Goal: Communication & Community: Share content

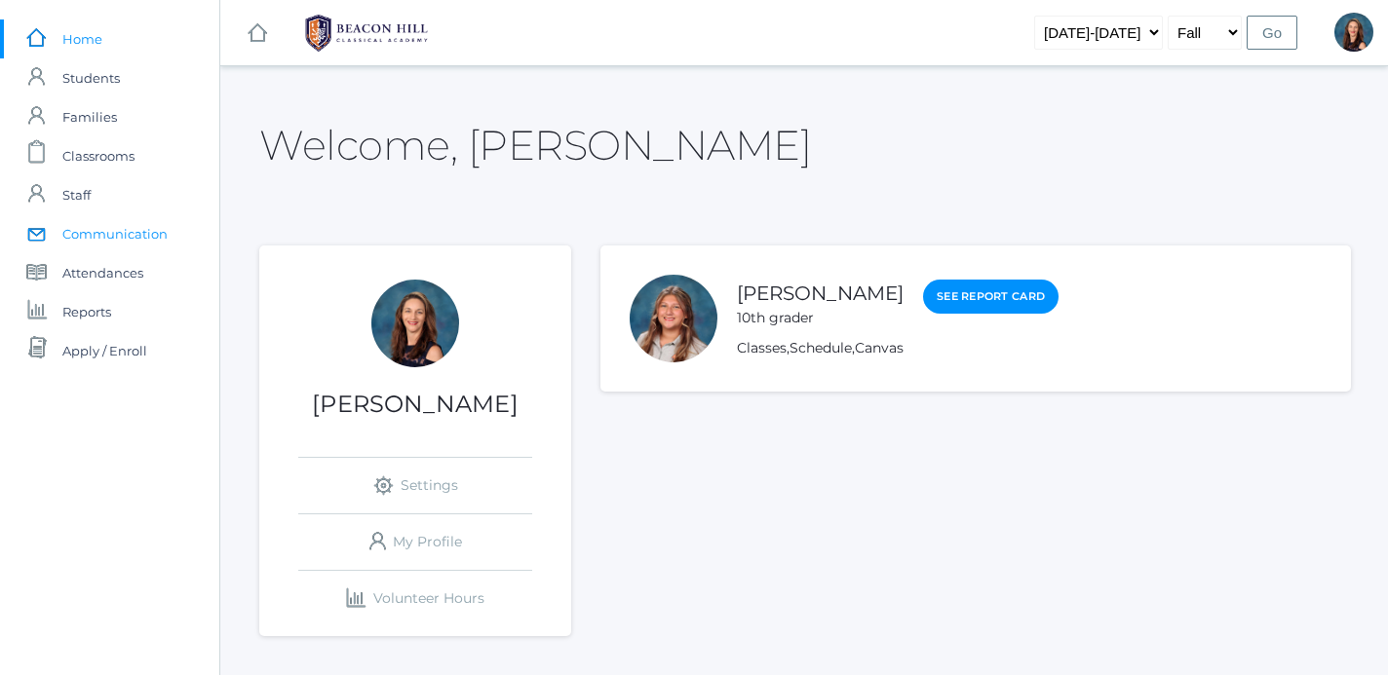
click at [133, 233] on span "Communication" at bounding box center [114, 233] width 105 height 39
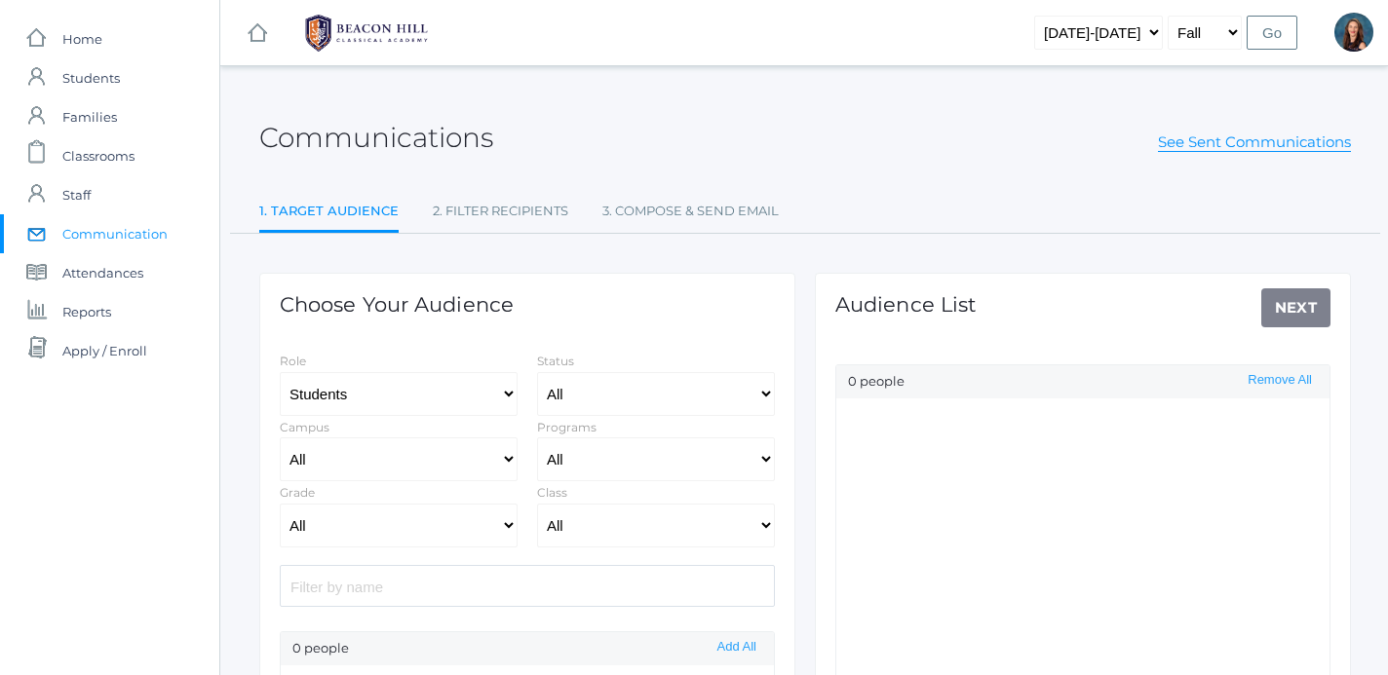
select select "Enrolled"
click at [280, 504] on select "All Grammar - Kindergarten - 1st Grade - 2nd Grade - 3rd Grade - 4th Grade - 5t…" at bounding box center [399, 526] width 238 height 44
click option "- 6th Grade" at bounding box center [0, 0] width 0 height 0
click at [744, 643] on button "Add All" at bounding box center [736, 647] width 51 height 17
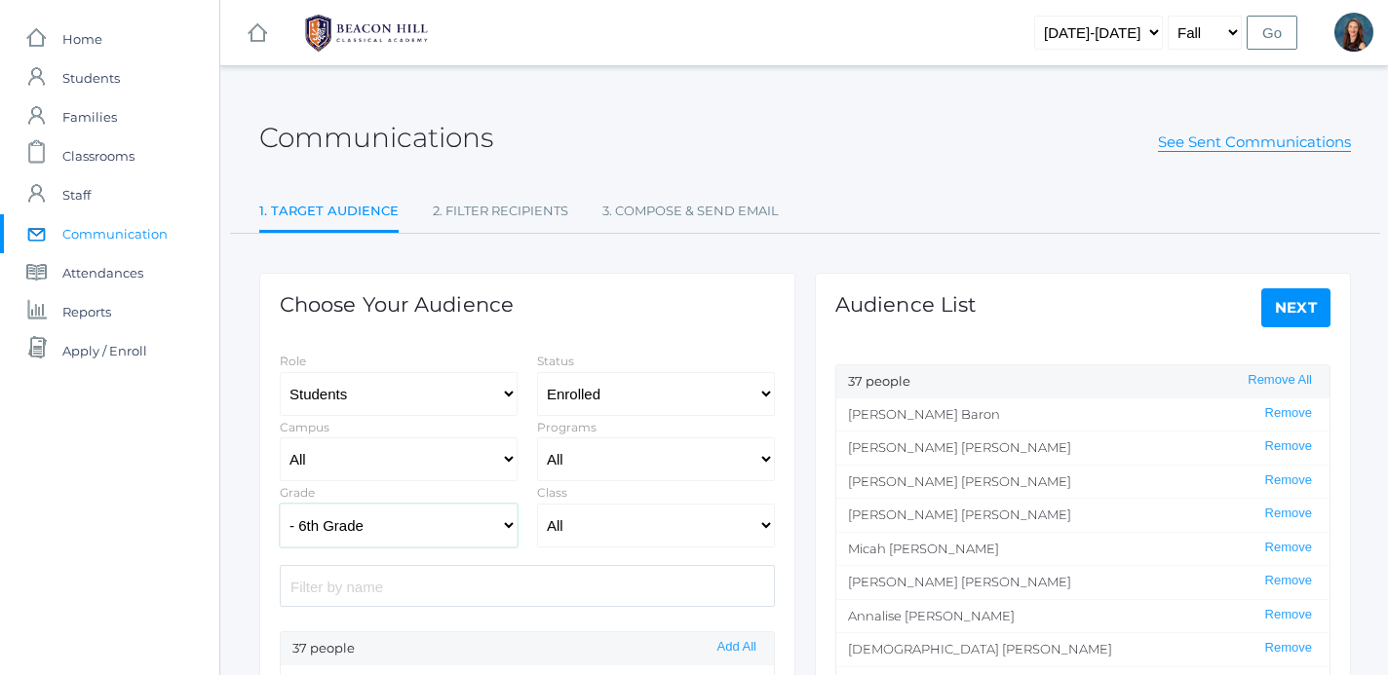
click at [280, 504] on select "All Grammar - Kindergarten - 1st Grade - 2nd Grade - 3rd Grade - 4th Grade - 5t…" at bounding box center [399, 526] width 238 height 44
click option "- 7th Grade" at bounding box center [0, 0] width 0 height 0
click at [728, 645] on button "Add All" at bounding box center [736, 647] width 51 height 17
click at [280, 504] on select "All Grammar - Kindergarten - 1st Grade - 2nd Grade - 3rd Grade - 4th Grade - 5t…" at bounding box center [399, 526] width 238 height 44
select select "8"
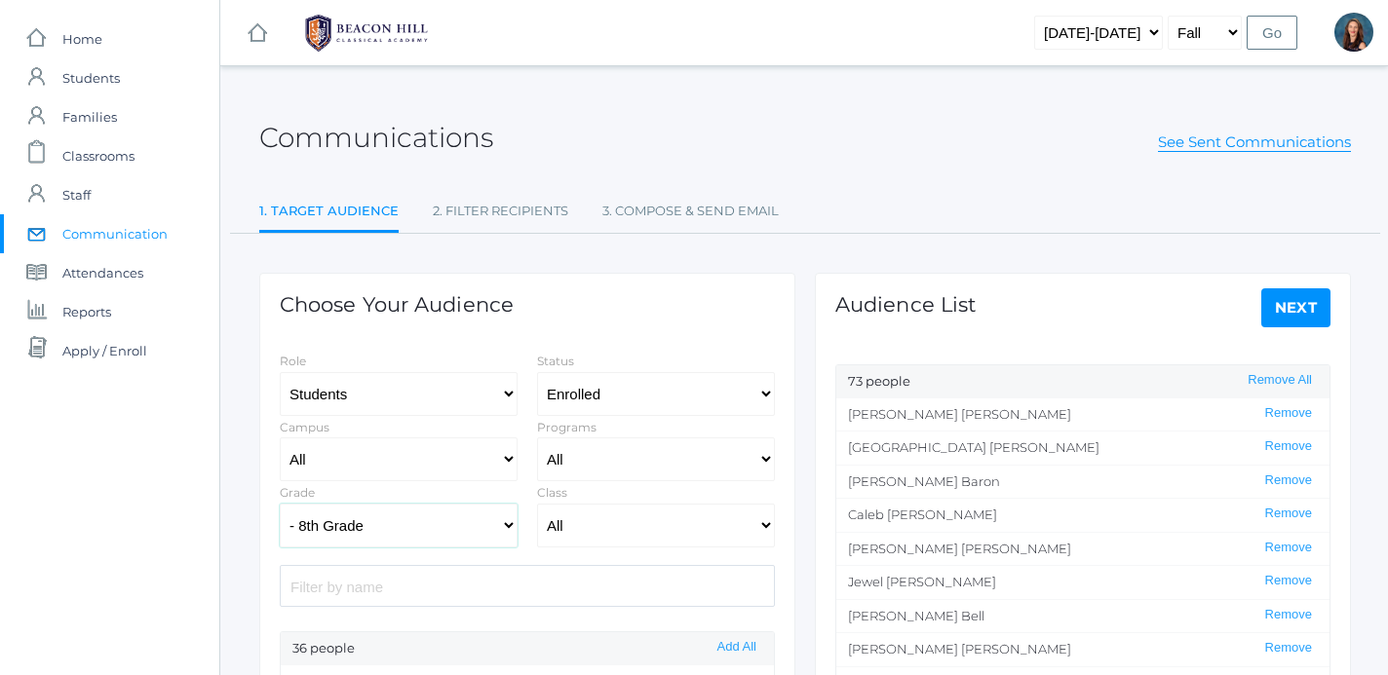
click option "- 8th Grade" at bounding box center [0, 0] width 0 height 0
click at [734, 649] on button "Add All" at bounding box center [736, 647] width 51 height 17
select select "1"
click option "Staff" at bounding box center [0, 0] width 0 height 0
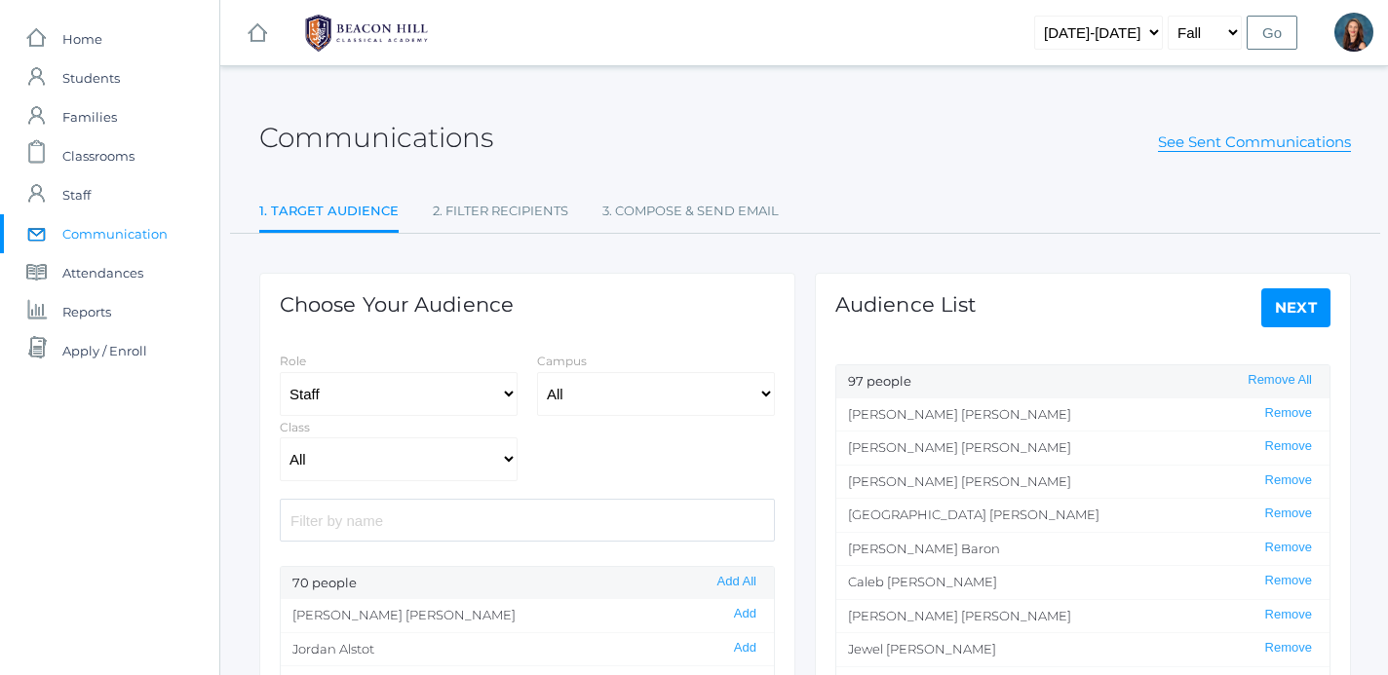
click at [437, 528] on input "search" at bounding box center [527, 520] width 495 height 42
click at [750, 615] on button "Add" at bounding box center [745, 614] width 34 height 17
drag, startPoint x: 352, startPoint y: 526, endPoint x: 223, endPoint y: 508, distance: 129.9
click at [280, 508] on input "[PERSON_NAME]" at bounding box center [527, 520] width 495 height 42
click at [746, 651] on button "Add" at bounding box center [745, 648] width 34 height 17
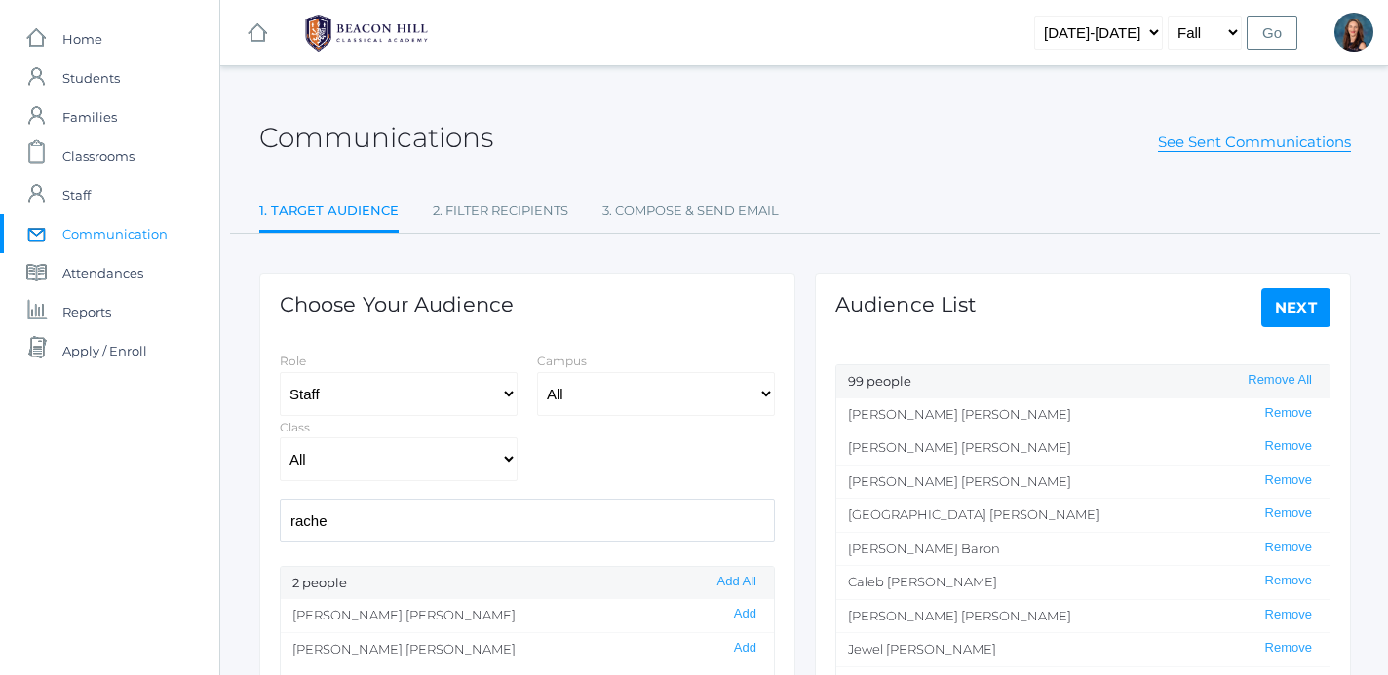
drag, startPoint x: 382, startPoint y: 523, endPoint x: 186, endPoint y: 500, distance: 197.2
click at [280, 500] on input "rache" at bounding box center [527, 520] width 495 height 42
type input "[PERSON_NAME]"
click at [746, 620] on button "Add" at bounding box center [745, 614] width 34 height 17
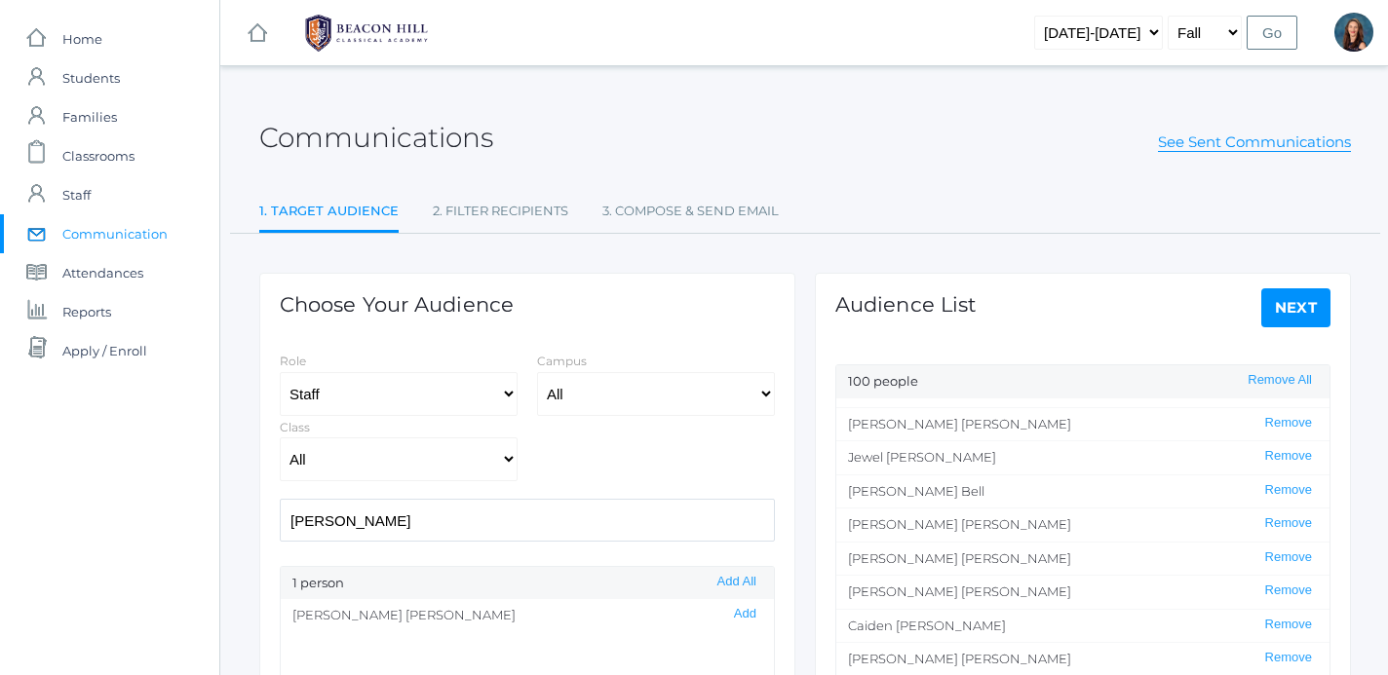
click at [1044, 535] on li "[PERSON_NAME] Remove" at bounding box center [1082, 525] width 493 height 34
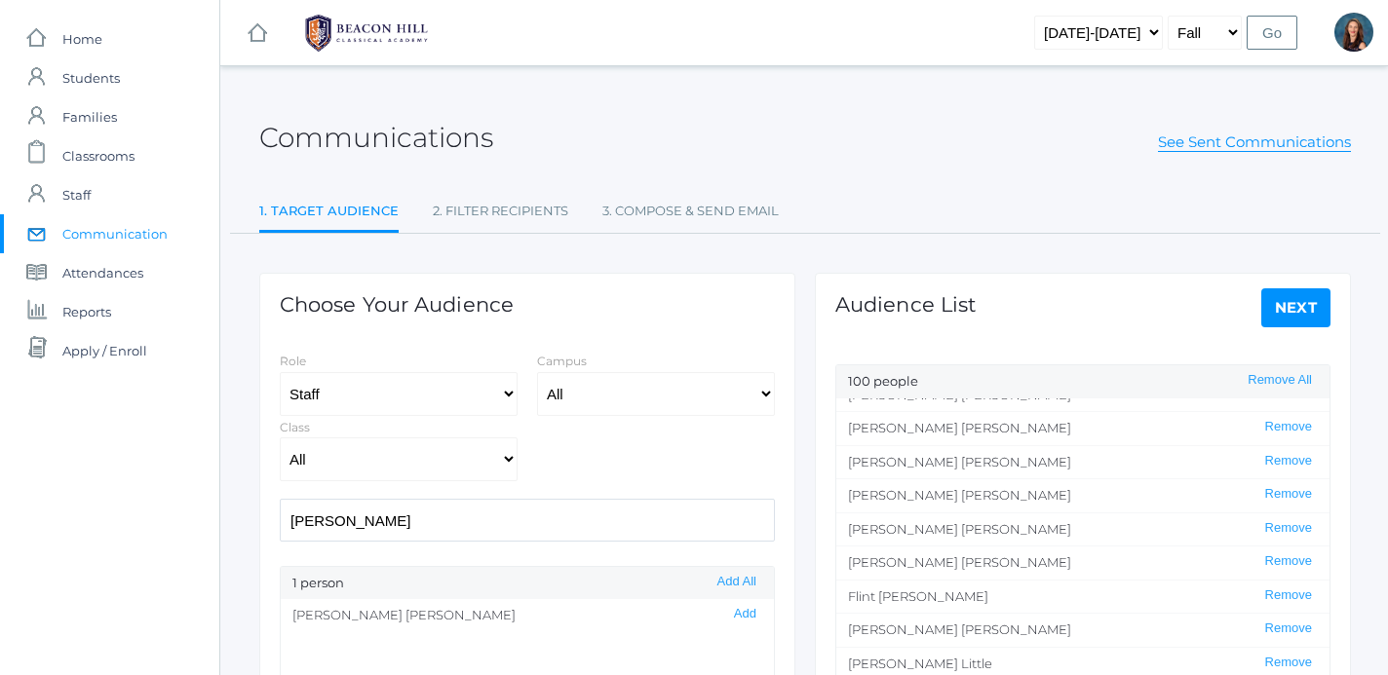
scroll to position [1704, 0]
click at [1292, 558] on button "Remove" at bounding box center [1288, 558] width 58 height 17
click at [1294, 558] on button "Remove" at bounding box center [1288, 558] width 58 height 17
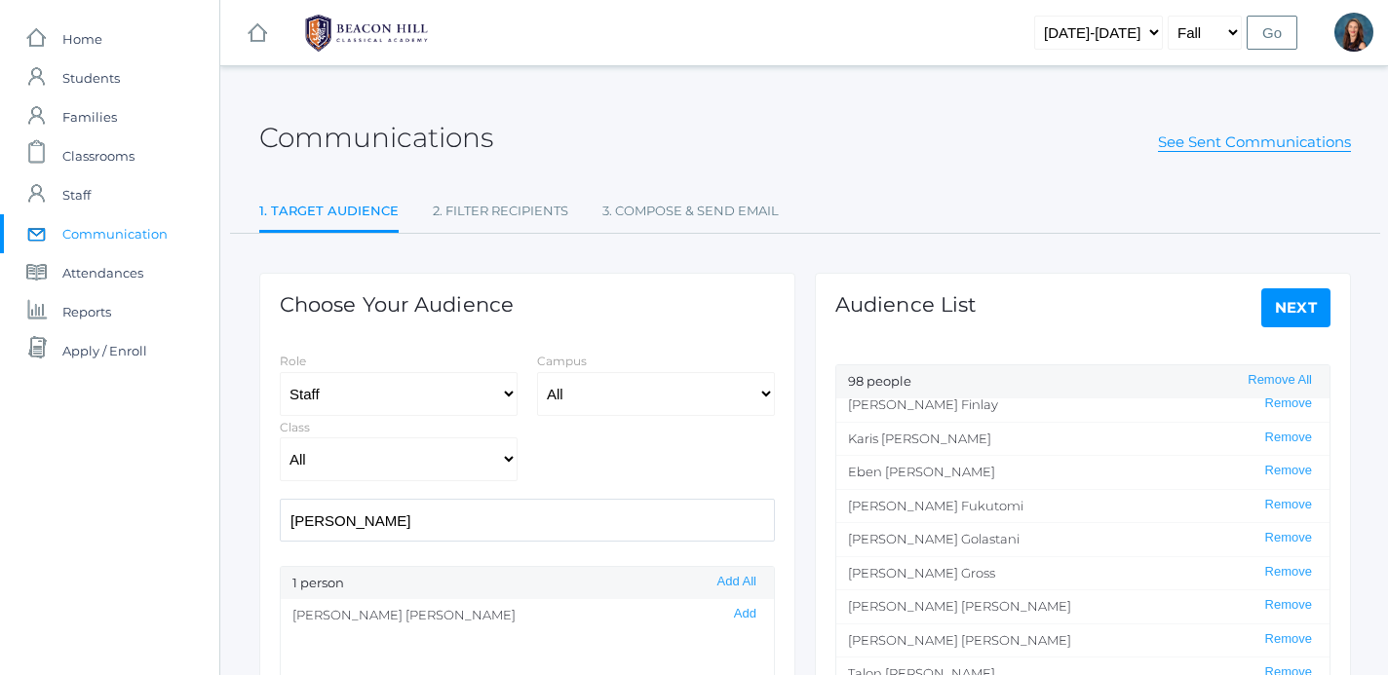
scroll to position [1243, 0]
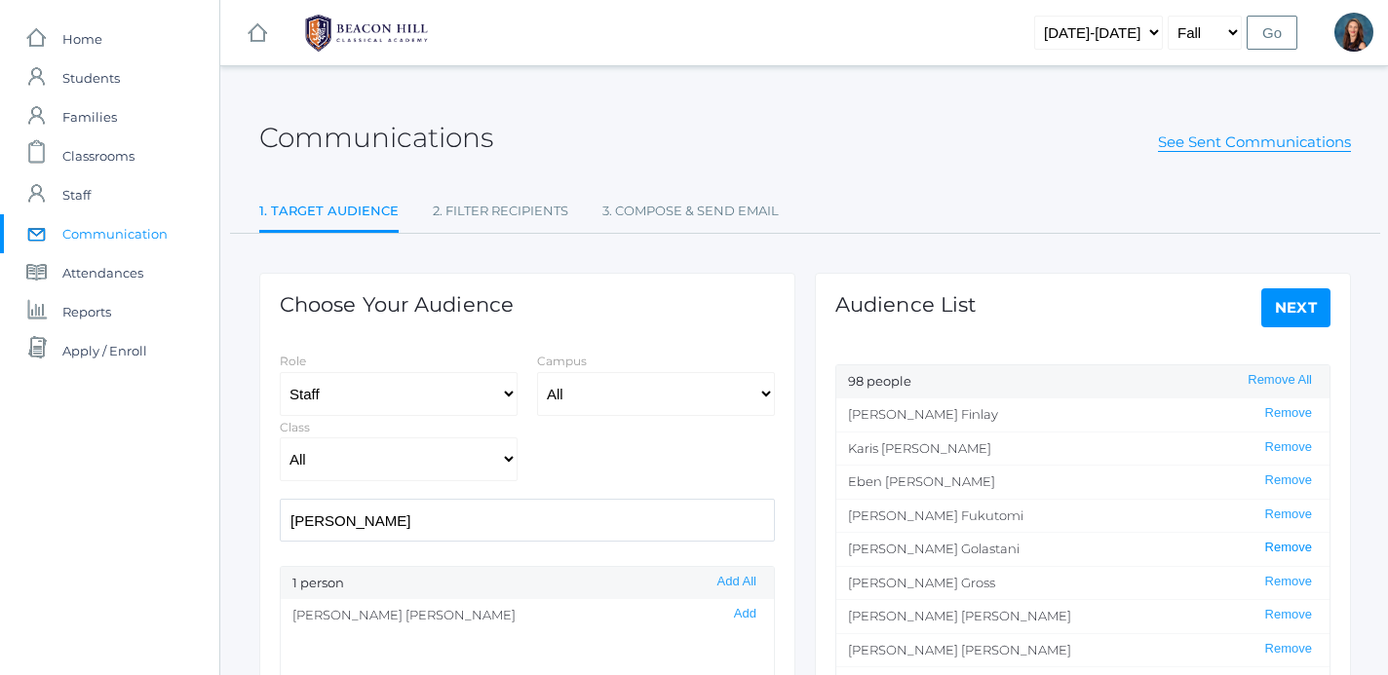
click at [1292, 553] on button "Remove" at bounding box center [1288, 548] width 58 height 17
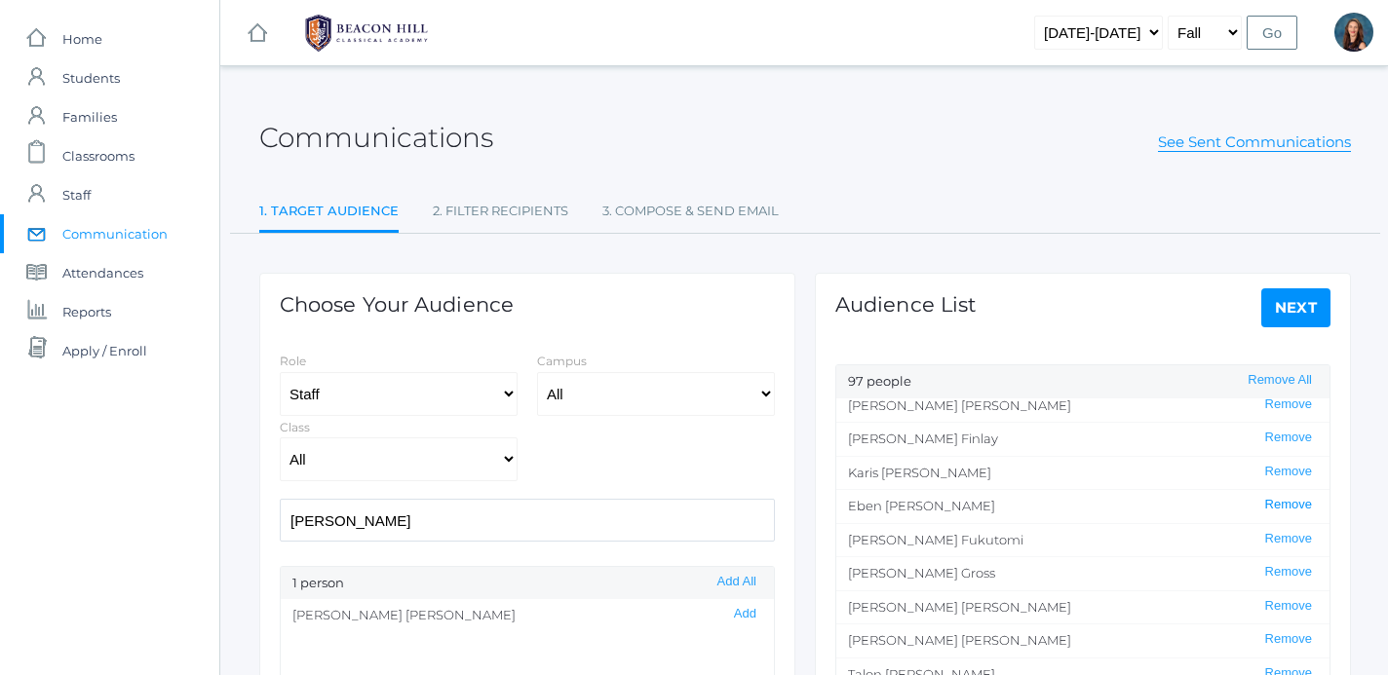
click at [1278, 513] on button "Remove" at bounding box center [1288, 505] width 58 height 17
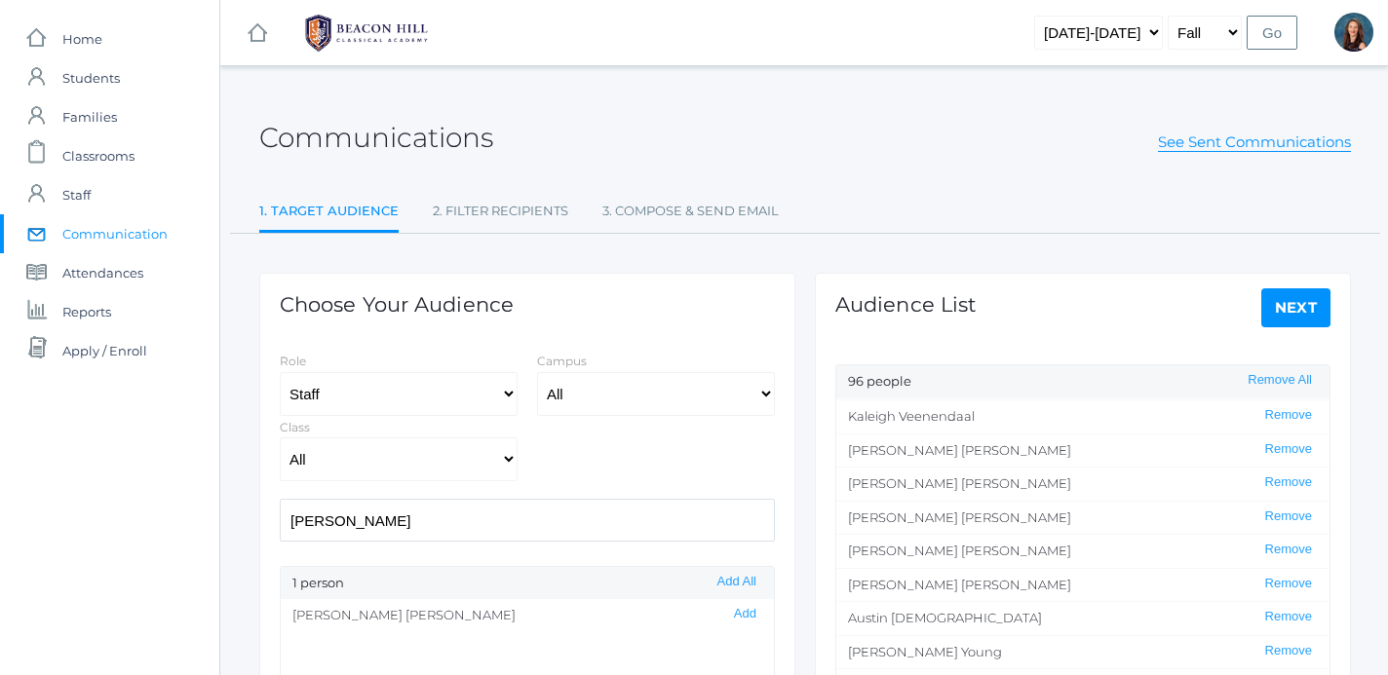
scroll to position [2885, 0]
click at [1291, 314] on link "Next" at bounding box center [1296, 307] width 70 height 39
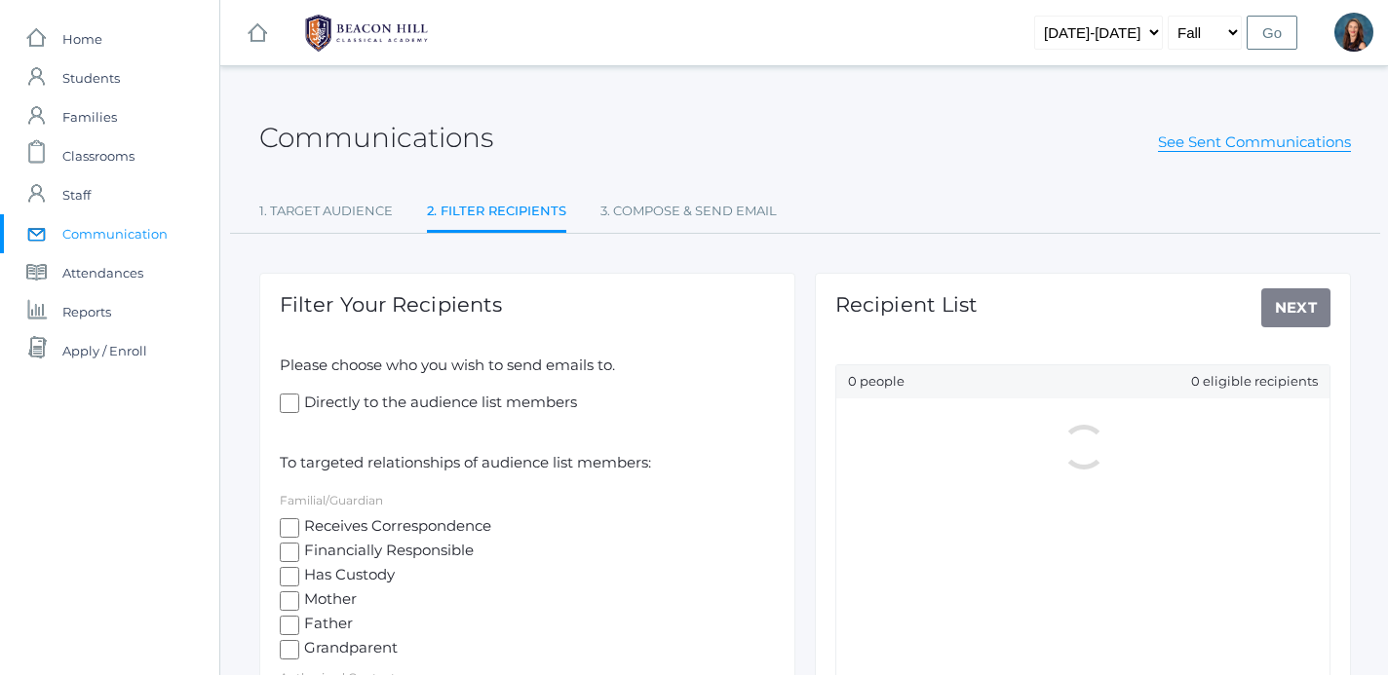
click at [285, 402] on input "Directly to the audience list members" at bounding box center [289, 403] width 19 height 19
checkbox input "true"
click at [285, 525] on input "Receives Correspondence" at bounding box center [289, 527] width 19 height 19
checkbox input "true"
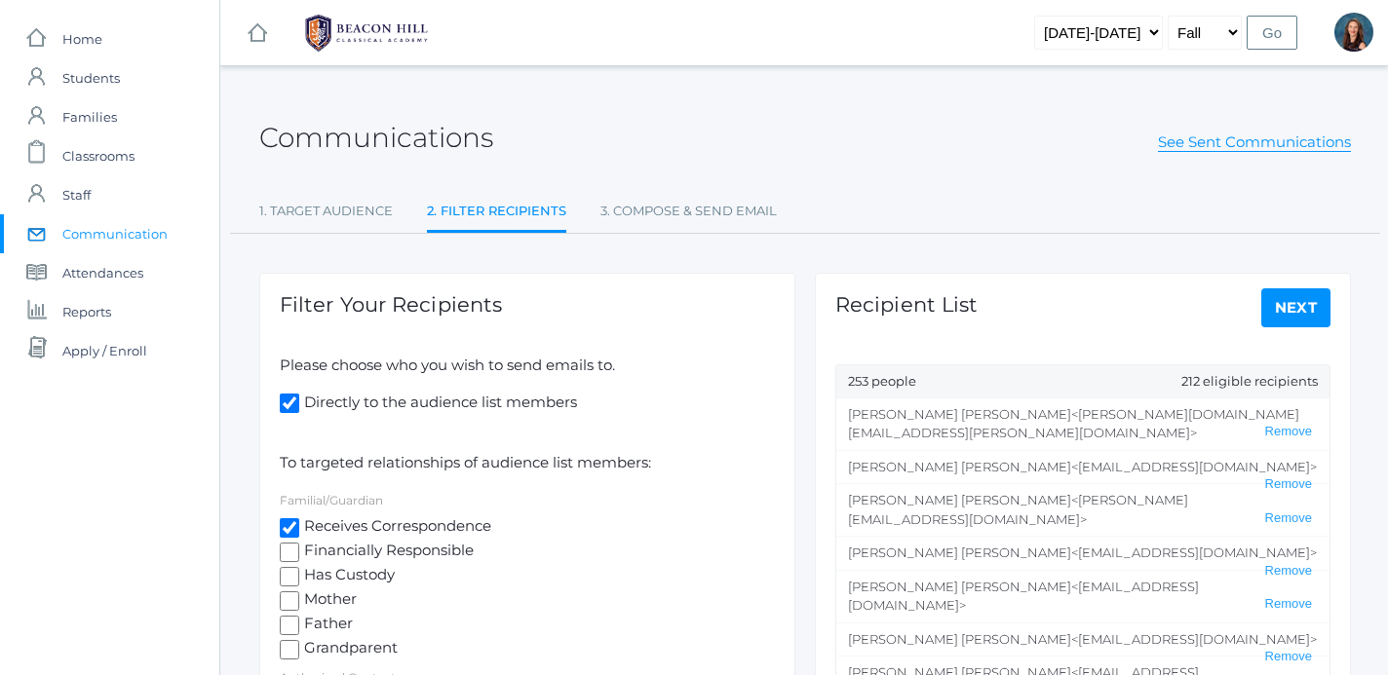
click at [1311, 312] on link "Next" at bounding box center [1296, 307] width 70 height 39
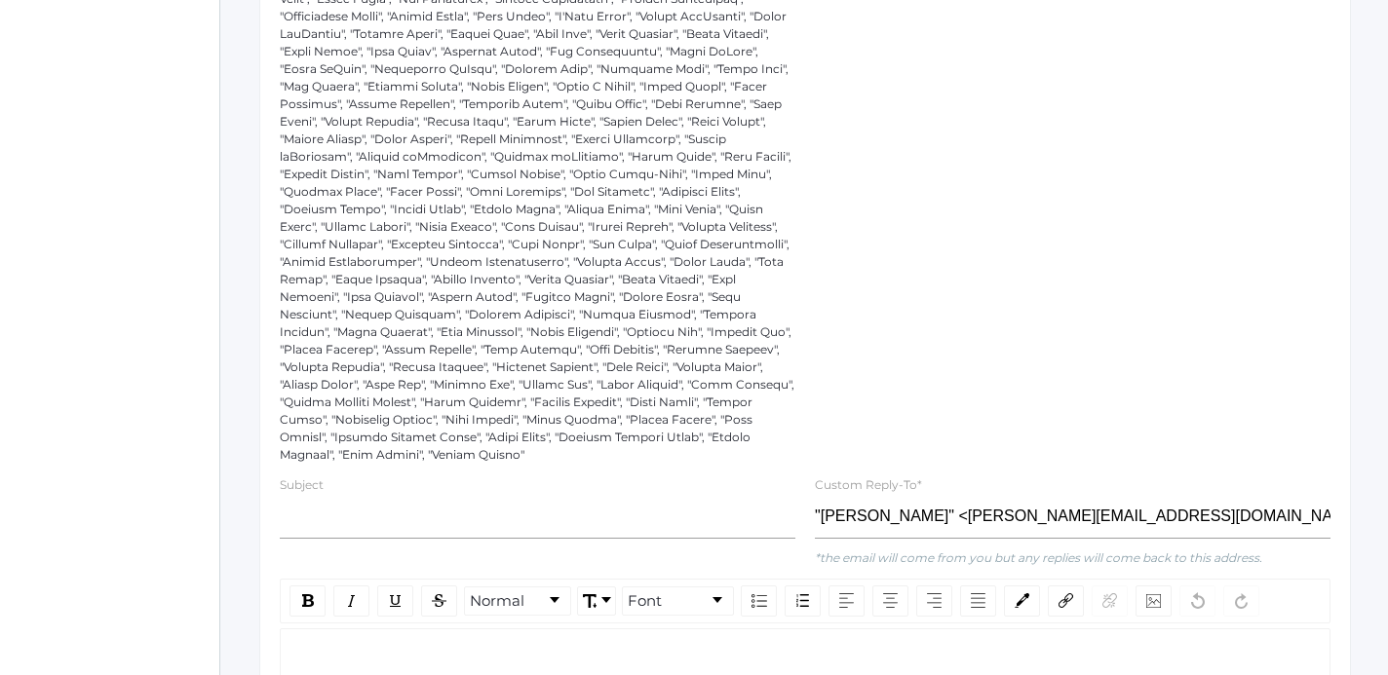
scroll to position [665, 0]
click at [507, 523] on input "text" at bounding box center [537, 515] width 515 height 44
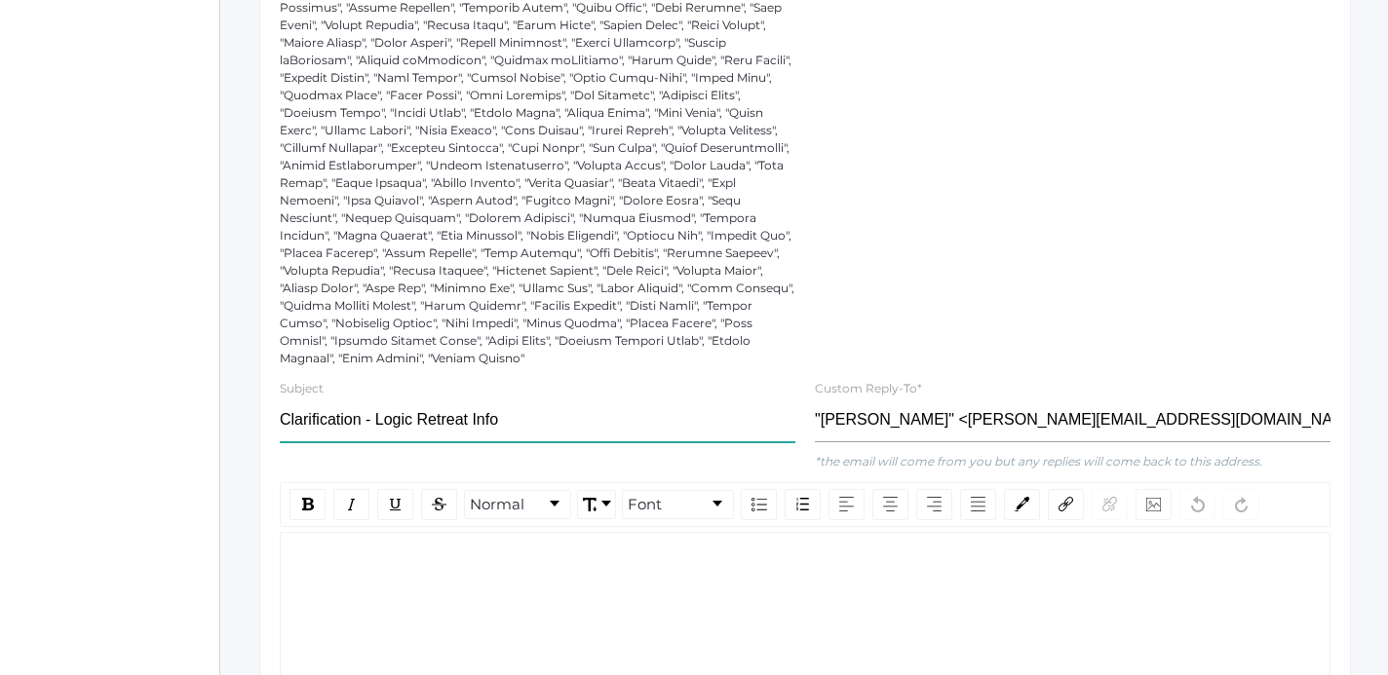
scroll to position [761, 0]
type input "Clarification - Logic Retreat Info"
click at [417, 557] on div "rdw-editor" at bounding box center [805, 562] width 1018 height 22
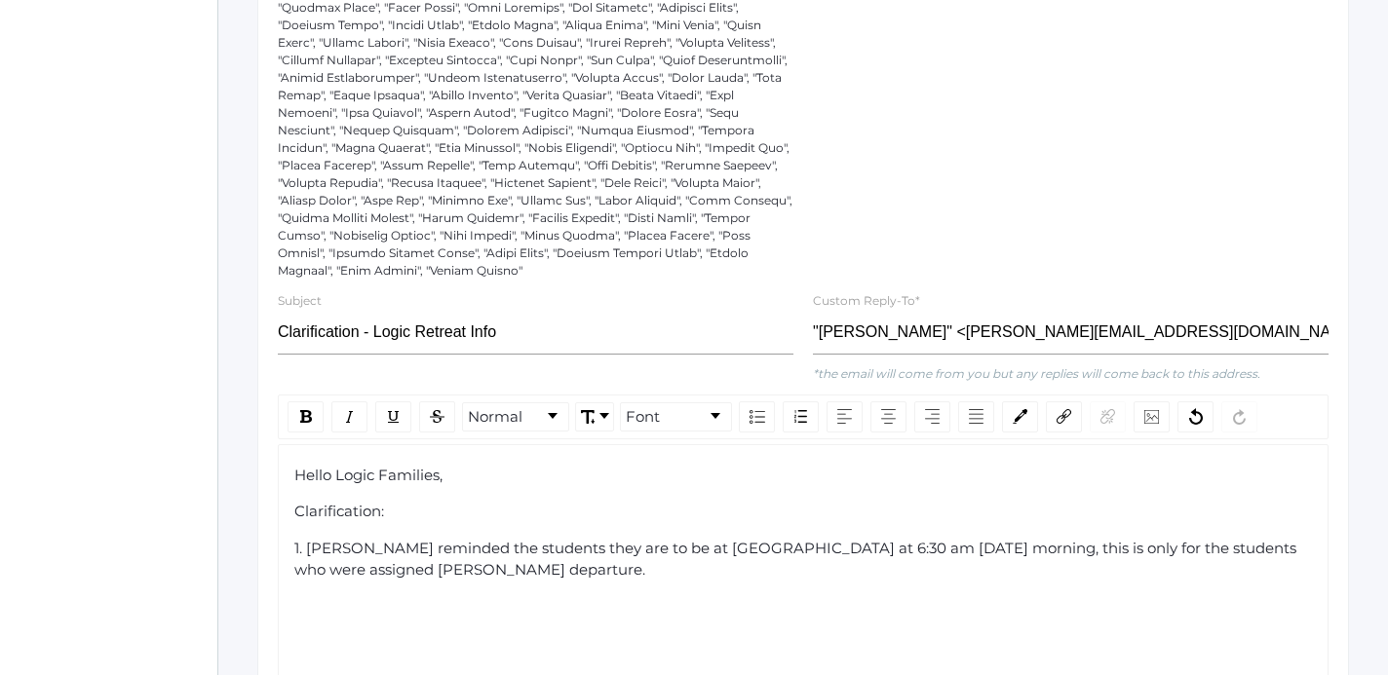
scroll to position [869, 2]
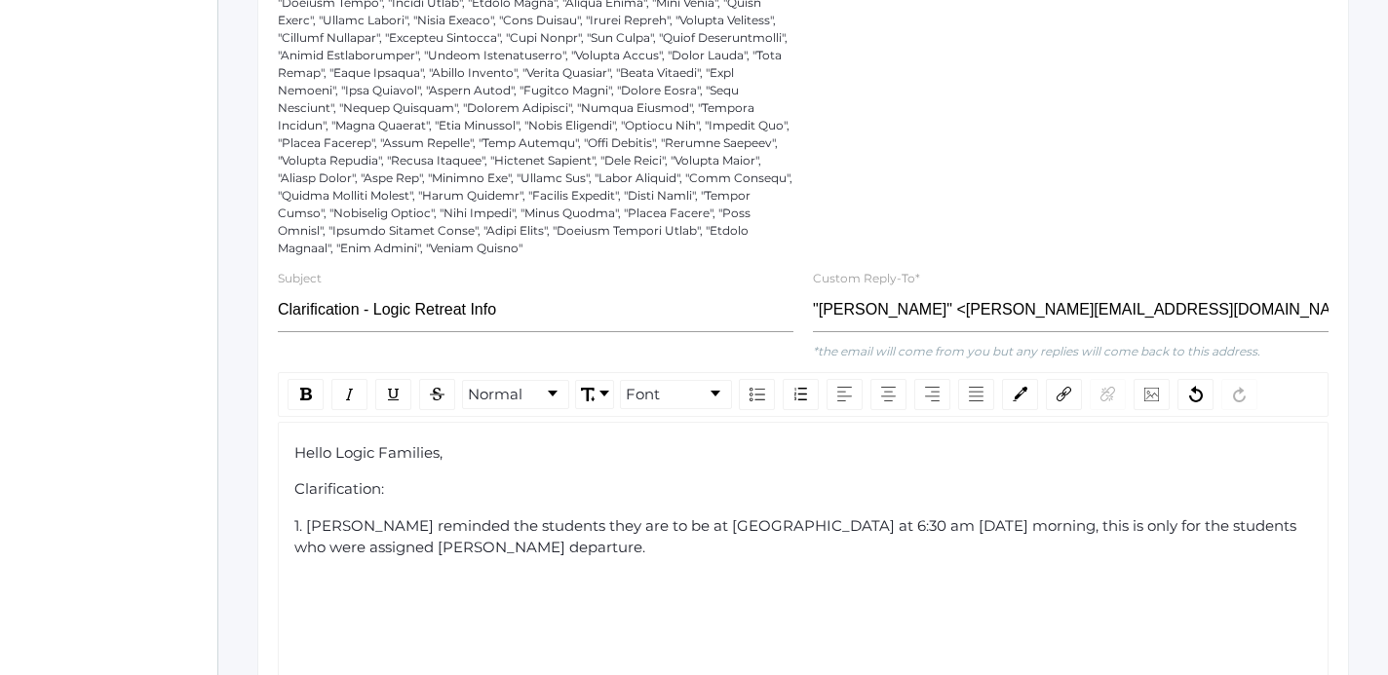
click at [1227, 530] on span "1. [PERSON_NAME] reminded the students they are to be at [GEOGRAPHIC_DATA] at 6…" at bounding box center [797, 536] width 1006 height 41
click at [692, 554] on div "1. [PERSON_NAME] reminded the students they are to be at [GEOGRAPHIC_DATA] at 6…" at bounding box center [803, 537] width 1018 height 44
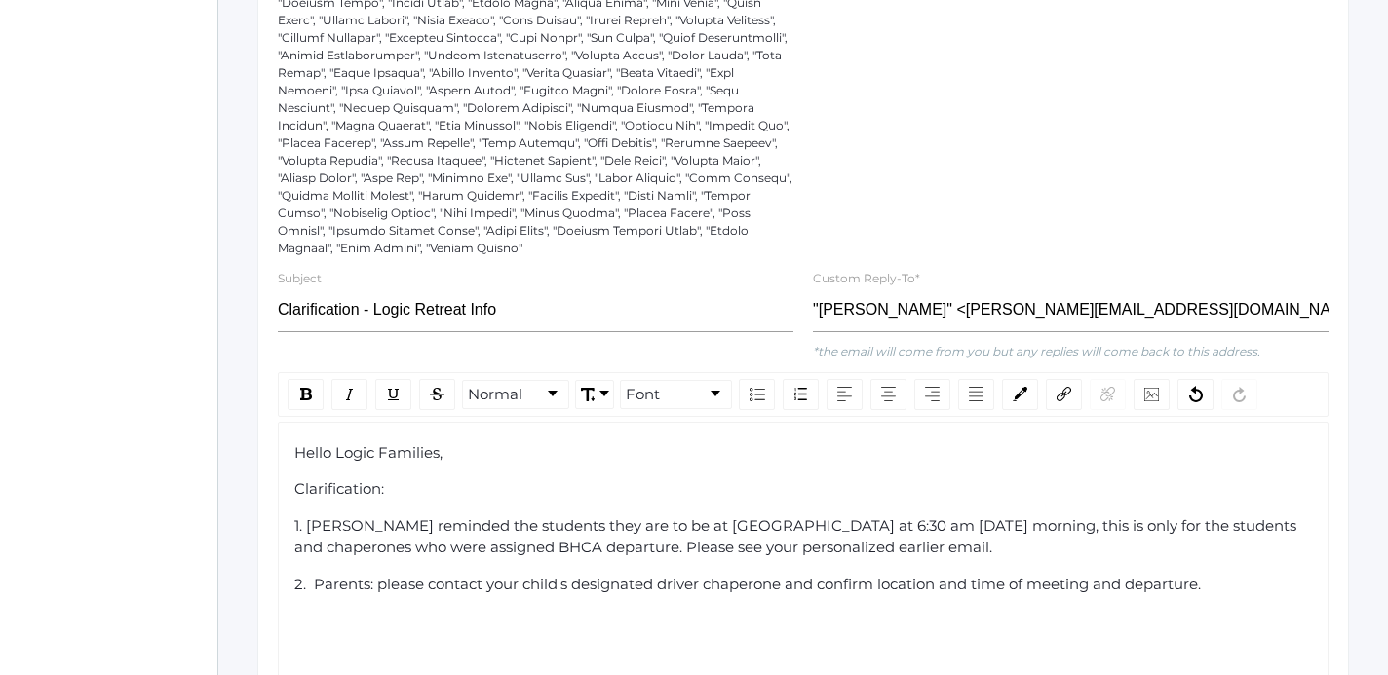
click at [316, 588] on span "2. Parents: please contact your child's designated driver chaperone and confirm…" at bounding box center [747, 584] width 906 height 19
click at [1282, 589] on div "2. All other Parents: please contact your child's designated driver chaperone a…" at bounding box center [803, 585] width 1018 height 22
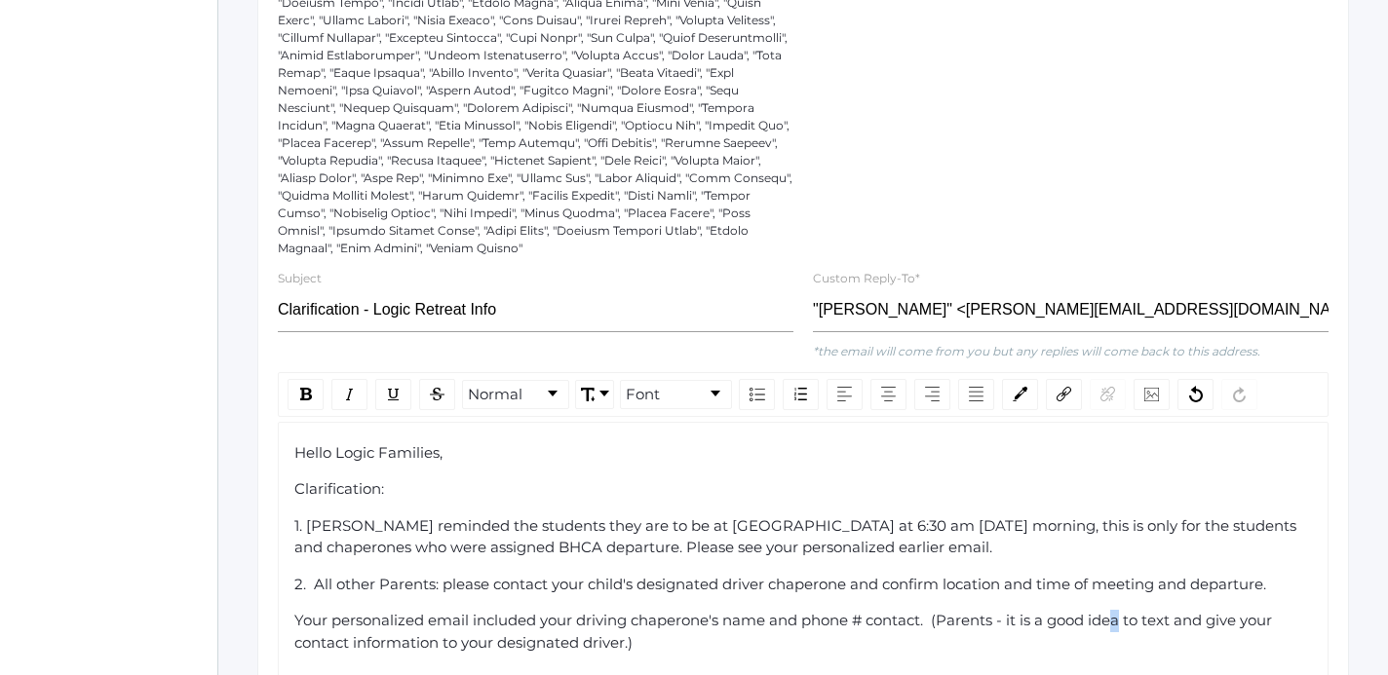
click at [1118, 622] on span "Your personalized email included your driving chaperone's name and phone # cont…" at bounding box center [784, 631] width 981 height 41
drag, startPoint x: 1138, startPoint y: 626, endPoint x: 1010, endPoint y: 621, distance: 127.7
click at [1010, 621] on span "Your personalized email included your driving chaperone's name and phone # cont…" at bounding box center [784, 631] width 981 height 41
click at [627, 648] on div "Your personalized email included your driving chaperone's name and phone # cont…" at bounding box center [803, 632] width 1018 height 44
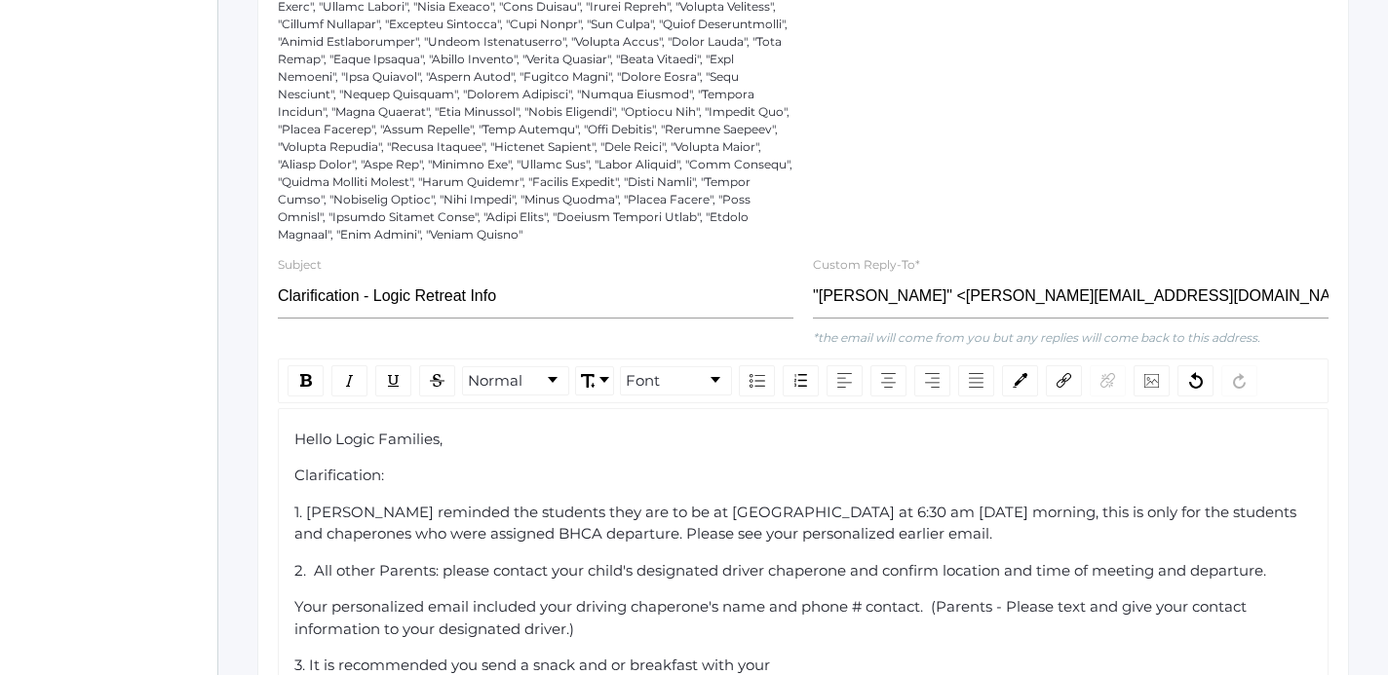
click at [612, 666] on span "3. It is recommended you send a snack and or breakfast with your" at bounding box center [531, 665] width 475 height 19
click at [816, 666] on div "3. It is recommended you send a snack and /or breakfast with your" at bounding box center [803, 666] width 1018 height 22
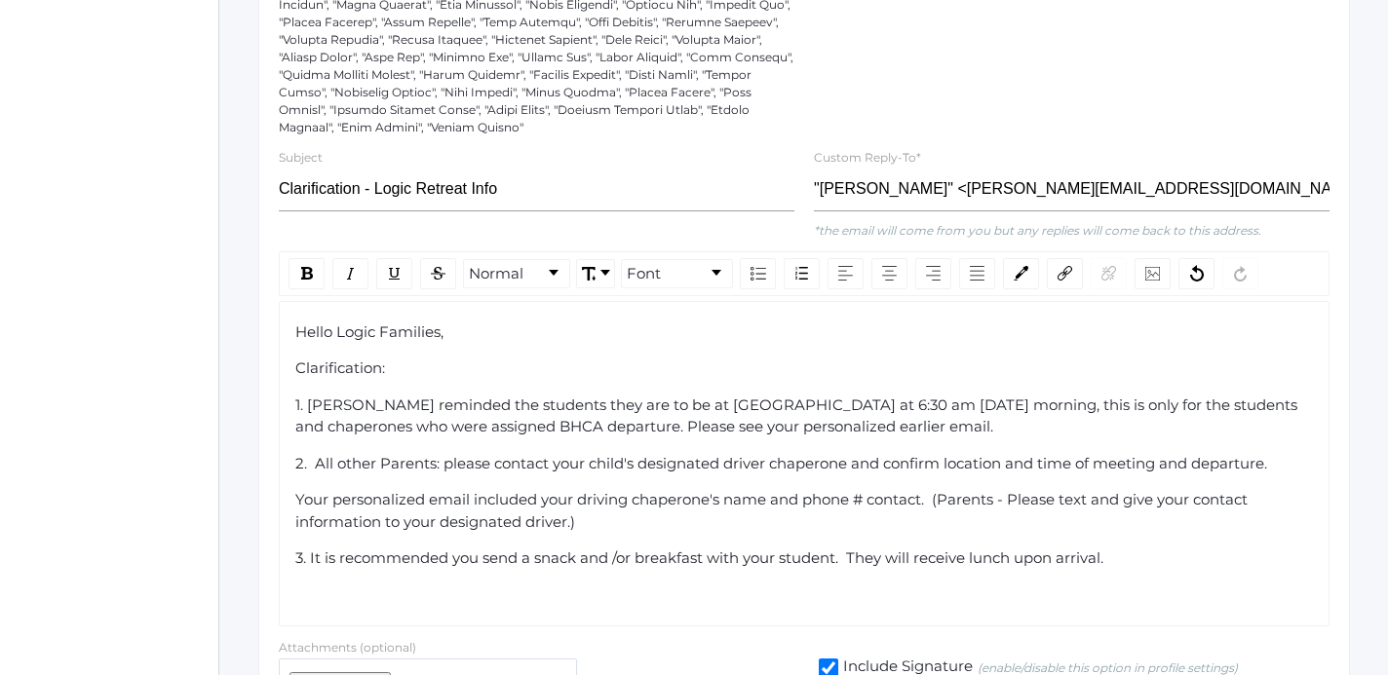
scroll to position [990, 0]
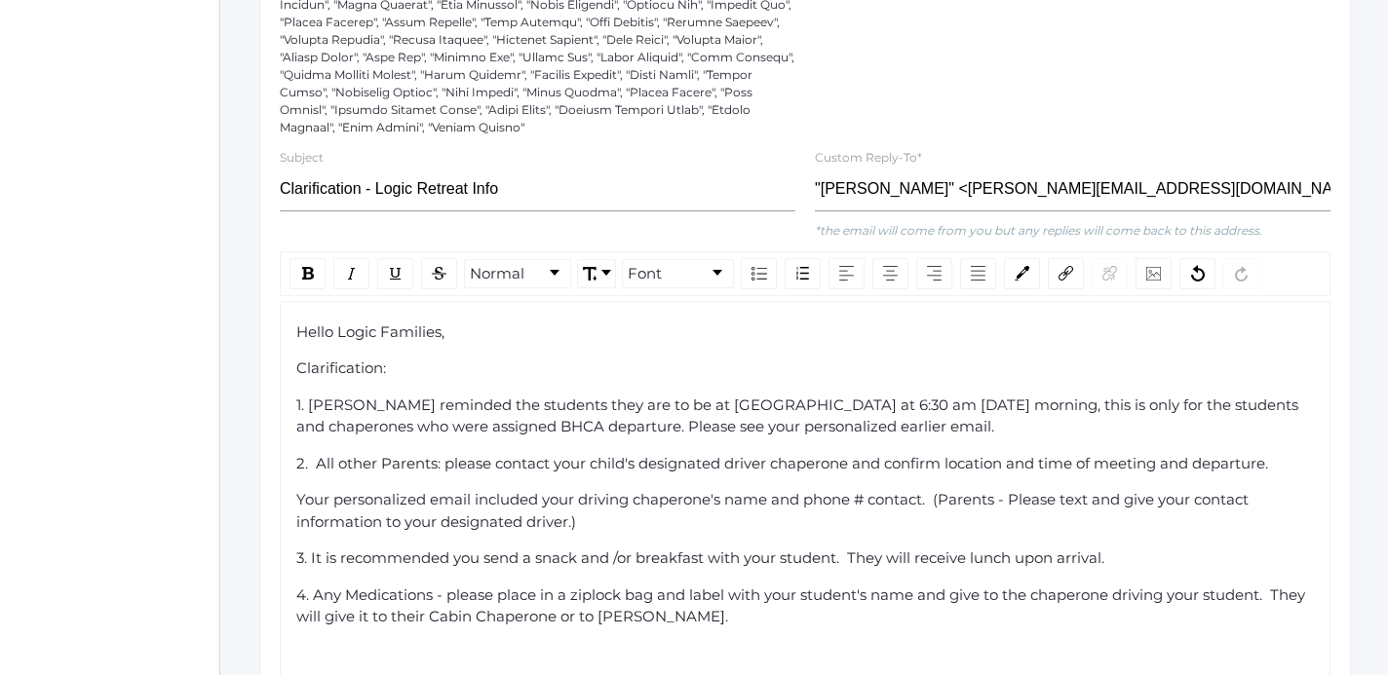
click at [426, 618] on span "4. Any Medications - please place in a ziplock bag and label with your student'…" at bounding box center [802, 606] width 1012 height 41
click at [921, 599] on span "4. Any Medications - please place in a ziplock bag and label with your student'…" at bounding box center [802, 606] width 1012 height 41
click at [922, 623] on div "4. Any Medications - please place in a ziplock bag and label with your student'…" at bounding box center [805, 607] width 1018 height 44
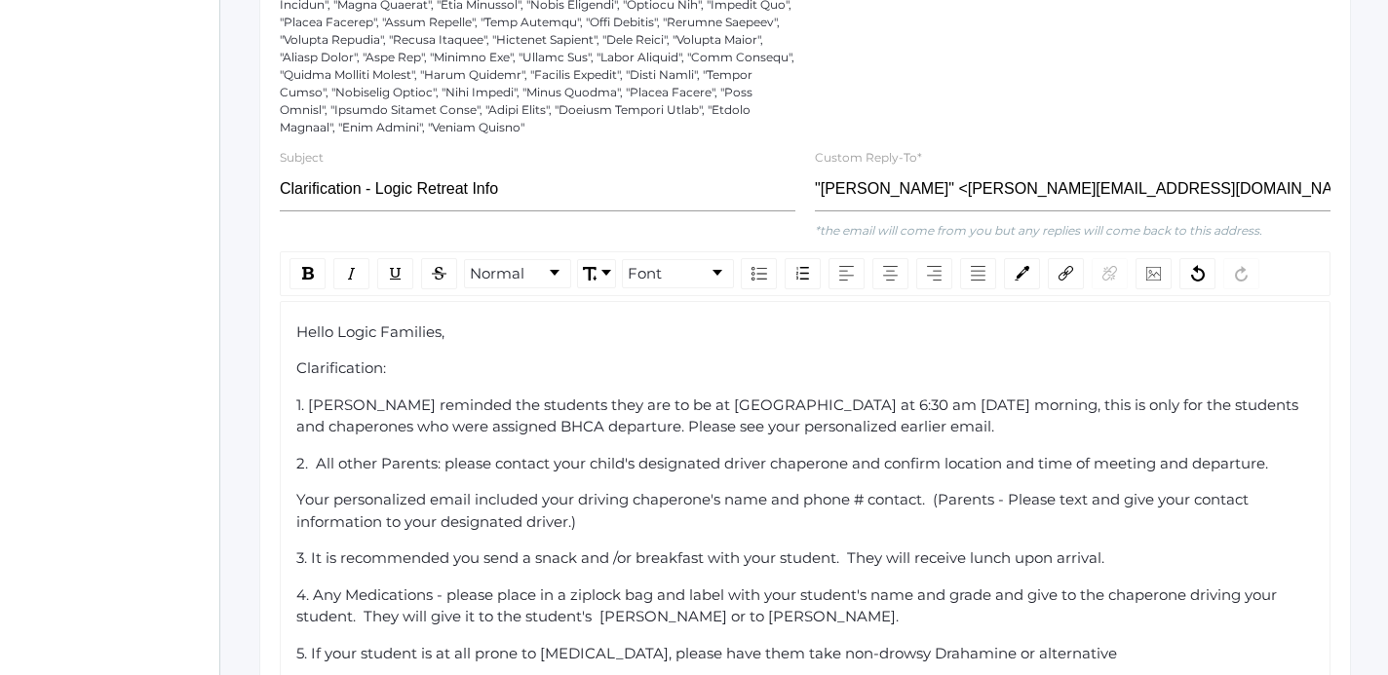
click at [995, 657] on span "5. If your student is at all prone to [MEDICAL_DATA], please have them take non…" at bounding box center [706, 653] width 820 height 19
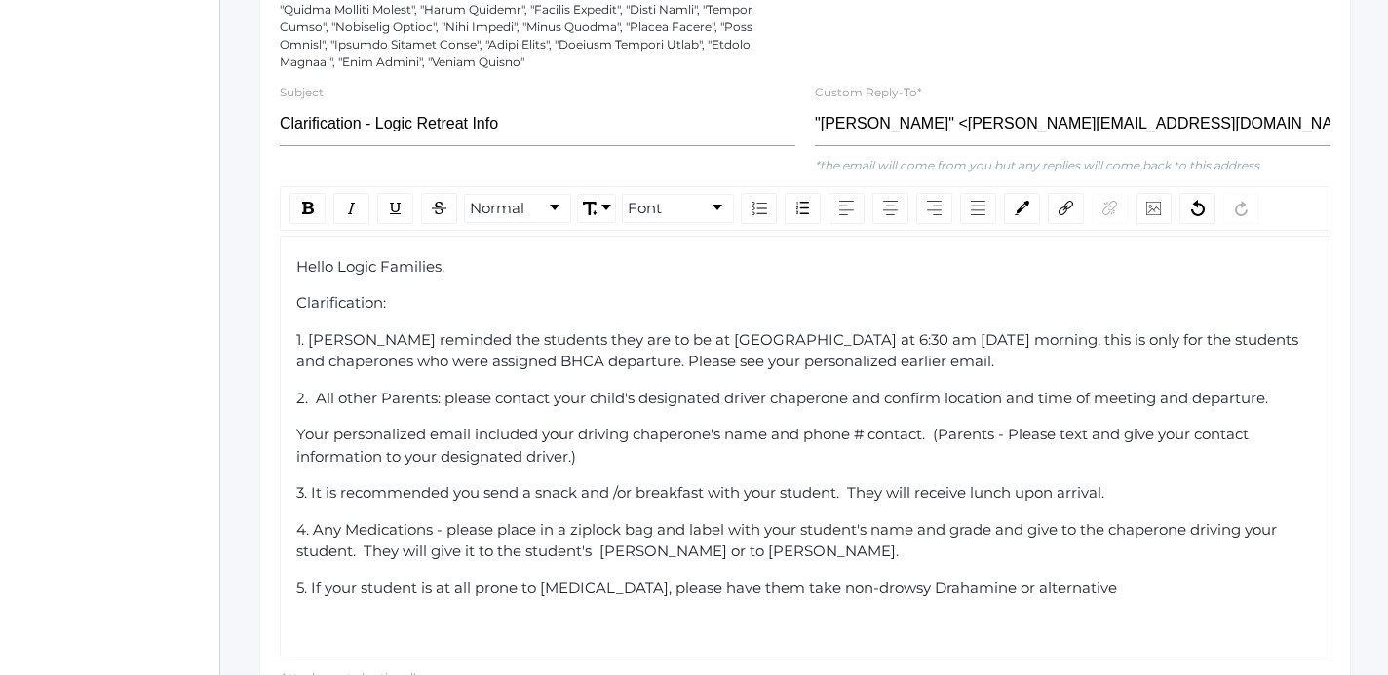
scroll to position [1061, 0]
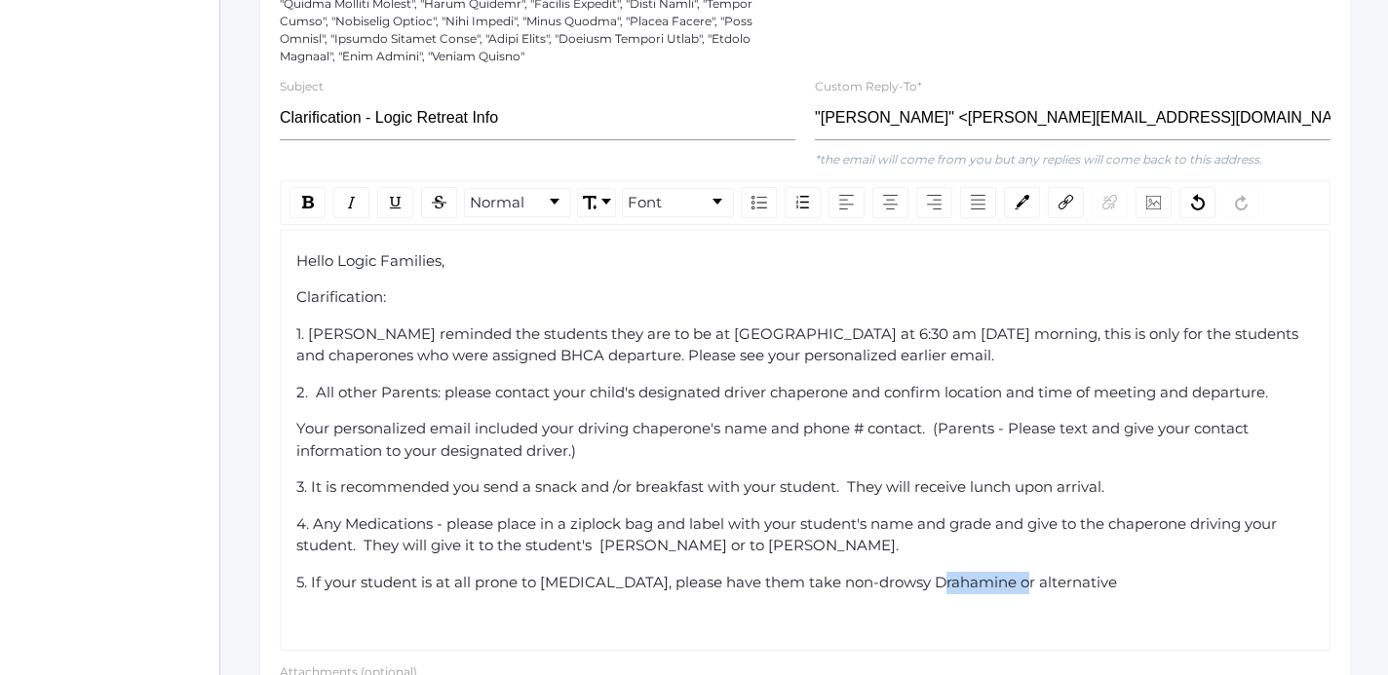
drag, startPoint x: 1011, startPoint y: 586, endPoint x: 931, endPoint y: 585, distance: 80.9
click at [931, 585] on span "5. If your student is at all prone to [MEDICAL_DATA], please have them take non…" at bounding box center [706, 582] width 820 height 19
click at [987, 590] on span "5. If your student is at all prone to [MEDICAL_DATA], please have them take non…" at bounding box center [706, 582] width 820 height 19
click at [1142, 584] on div "5. If your student is at all prone to [MEDICAL_DATA], please have them take non…" at bounding box center [805, 583] width 1018 height 22
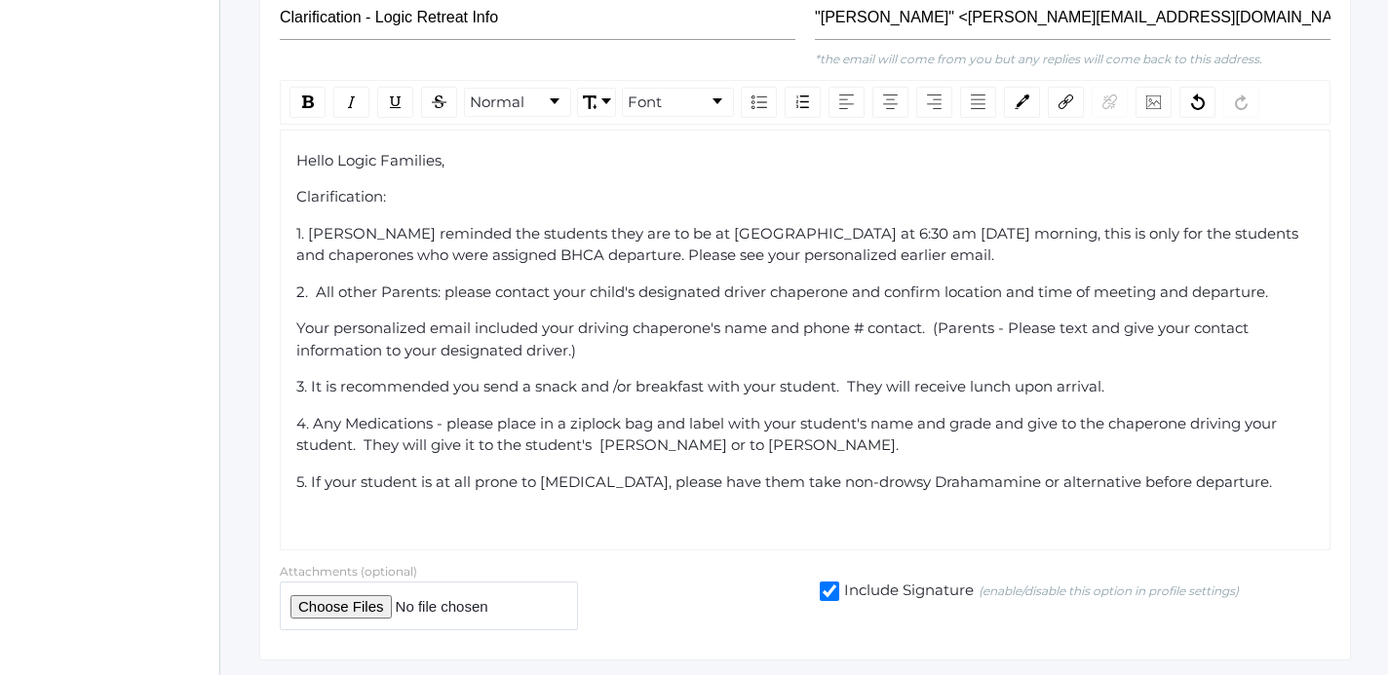
scroll to position [1180, 0]
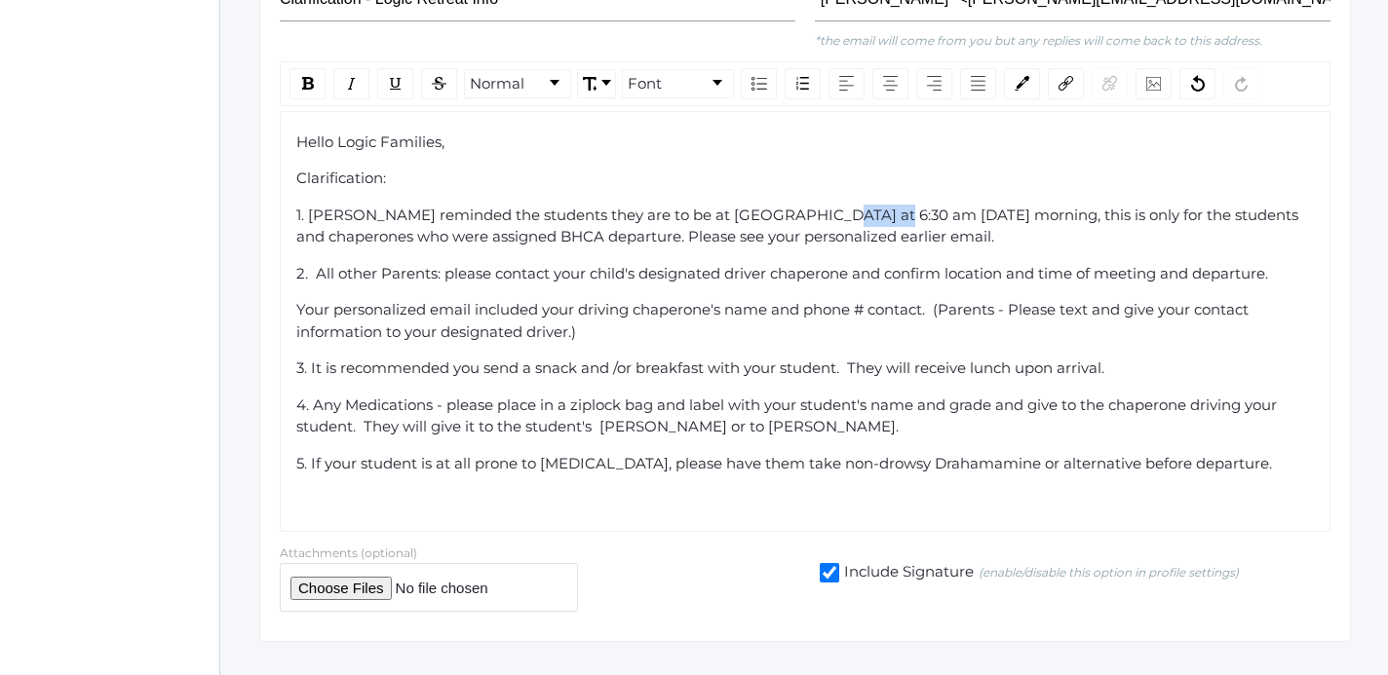
drag, startPoint x: 809, startPoint y: 214, endPoint x: 867, endPoint y: 216, distance: 58.5
click at [867, 216] on span "1. [PERSON_NAME] reminded the students they are to be at [GEOGRAPHIC_DATA] at 6…" at bounding box center [799, 226] width 1006 height 41
click at [303, 80] on img "rdw-inline-control" at bounding box center [308, 83] width 12 height 13
click at [978, 238] on div "1. [PERSON_NAME] reminded the students they are to be at [GEOGRAPHIC_DATA] at 6…" at bounding box center [805, 227] width 1018 height 44
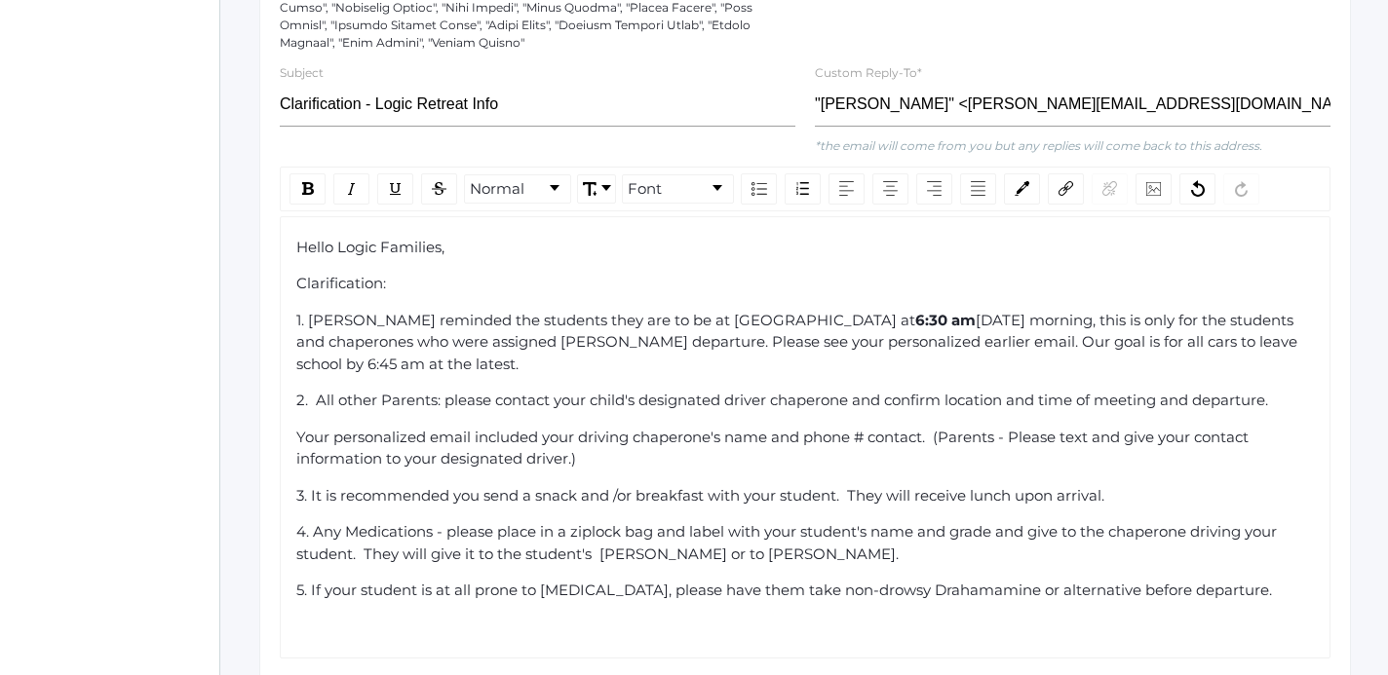
scroll to position [1240, 0]
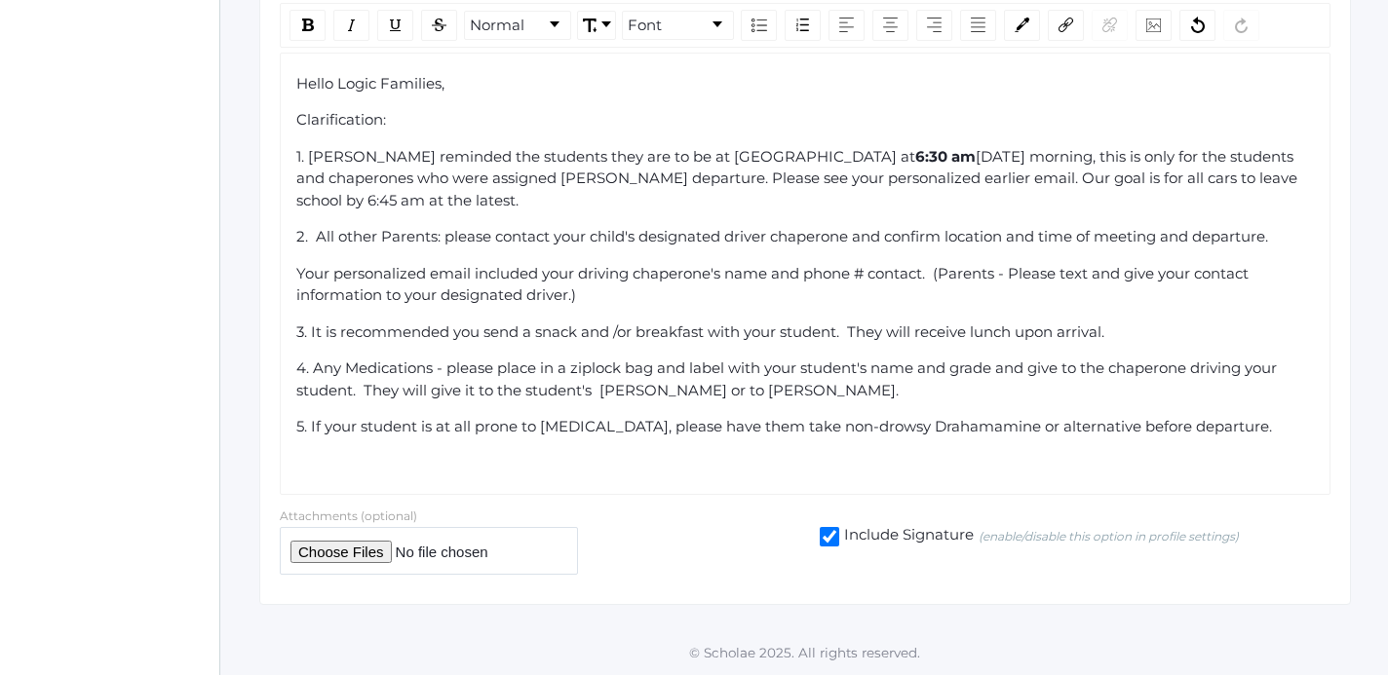
click at [1281, 427] on div "5. If your student is at all prone to [MEDICAL_DATA], please have them take non…" at bounding box center [805, 427] width 1018 height 22
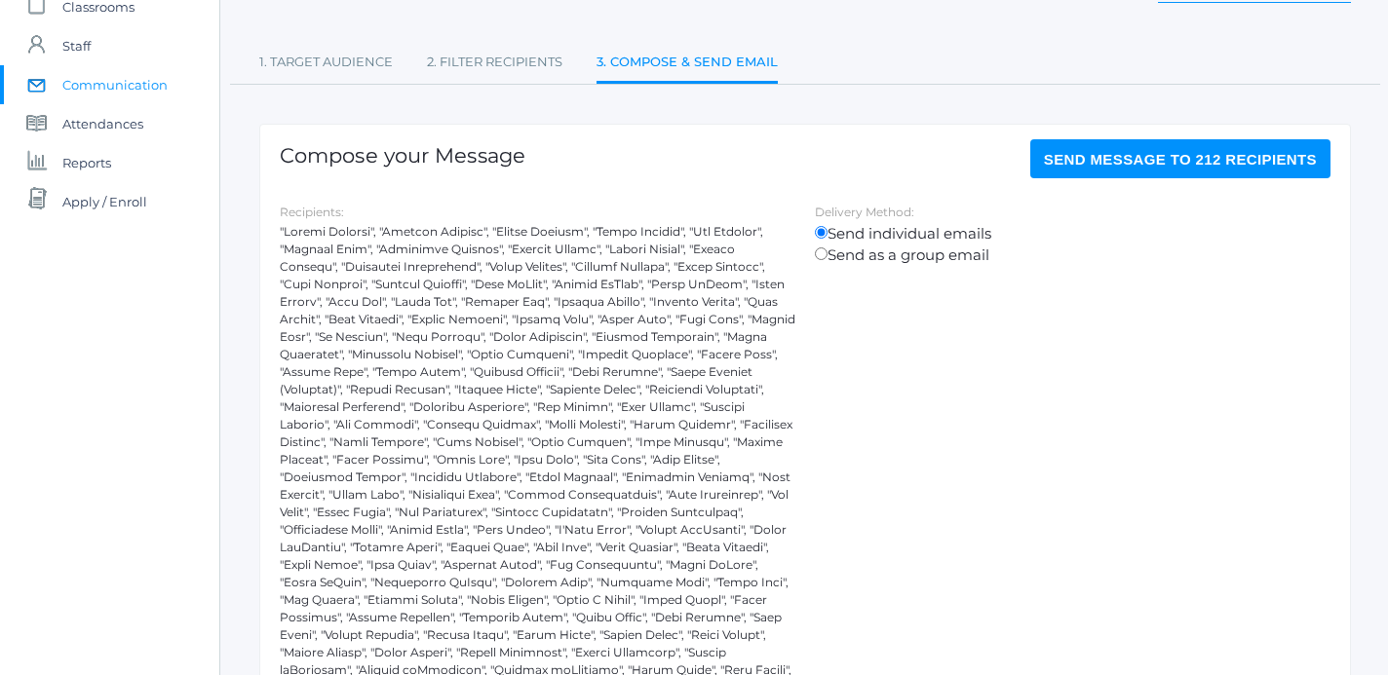
scroll to position [148, 0]
click at [1192, 162] on span "Send Message to 212 recipients" at bounding box center [1180, 160] width 273 height 17
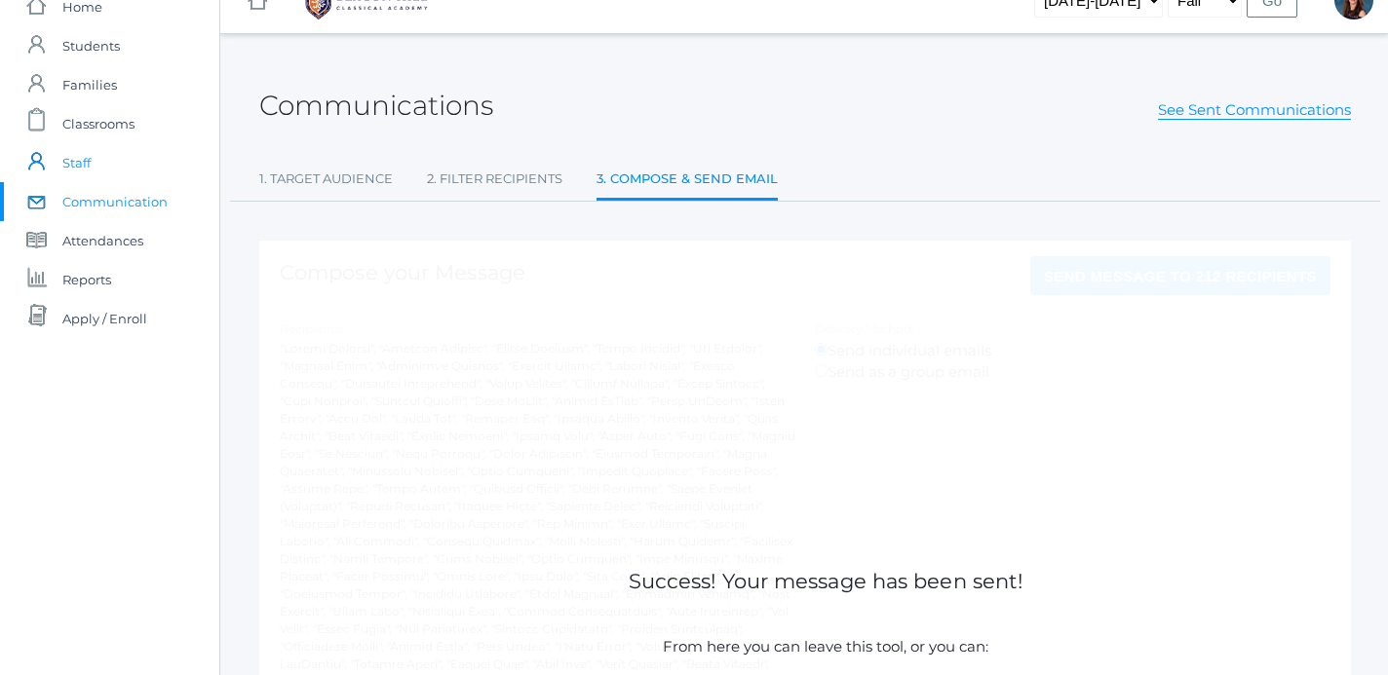
scroll to position [24, 0]
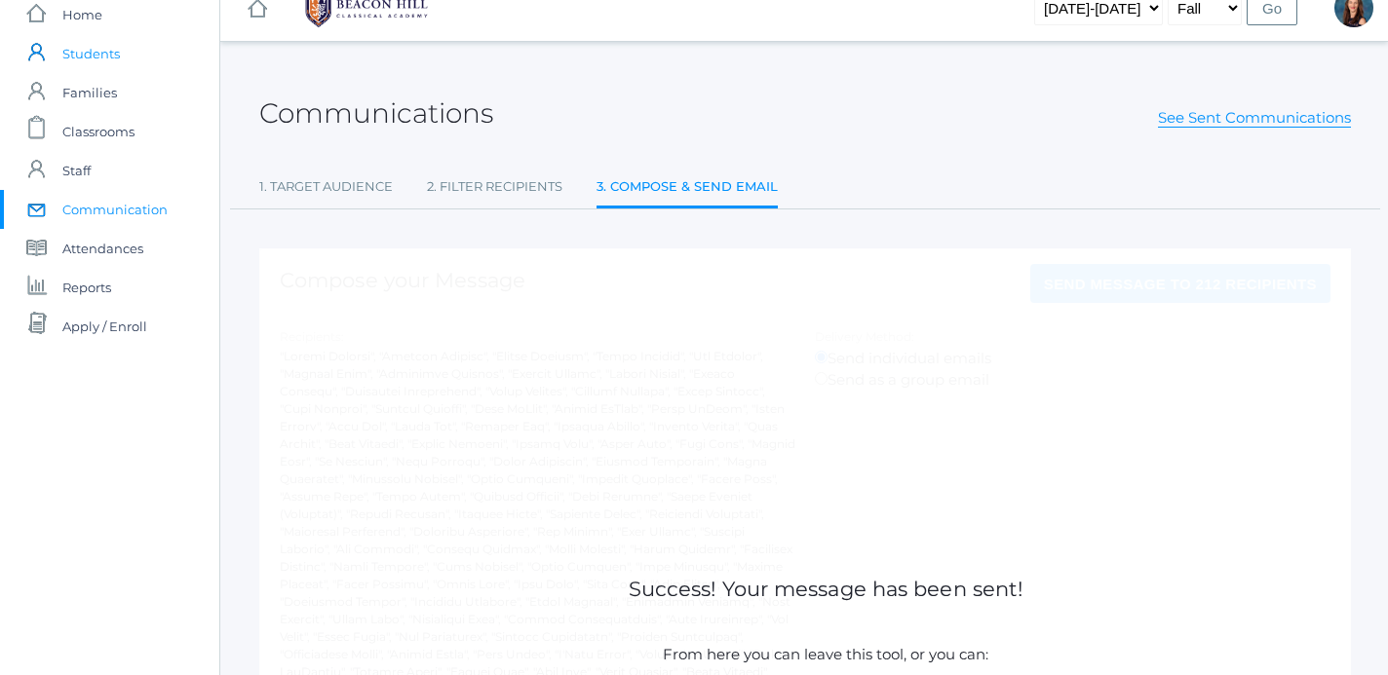
click at [104, 55] on span "Students" at bounding box center [90, 53] width 57 height 39
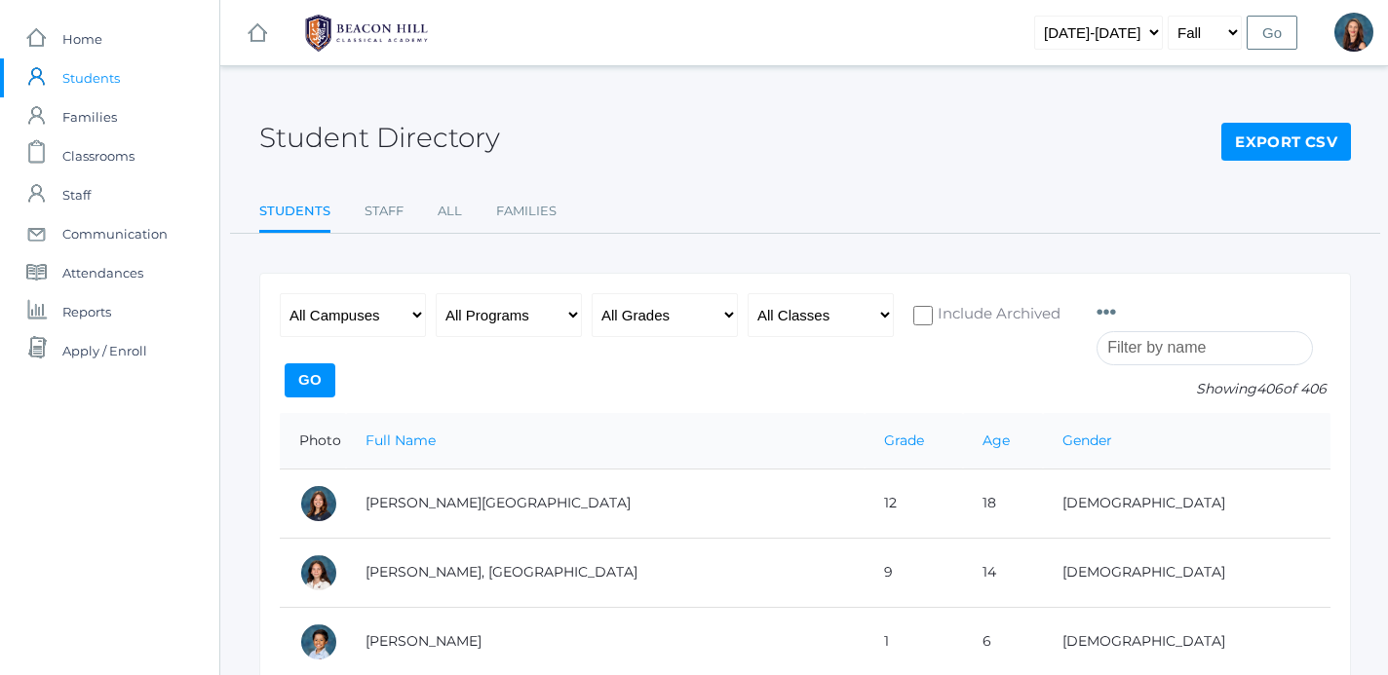
click at [1134, 350] on input "search" at bounding box center [1204, 348] width 216 height 34
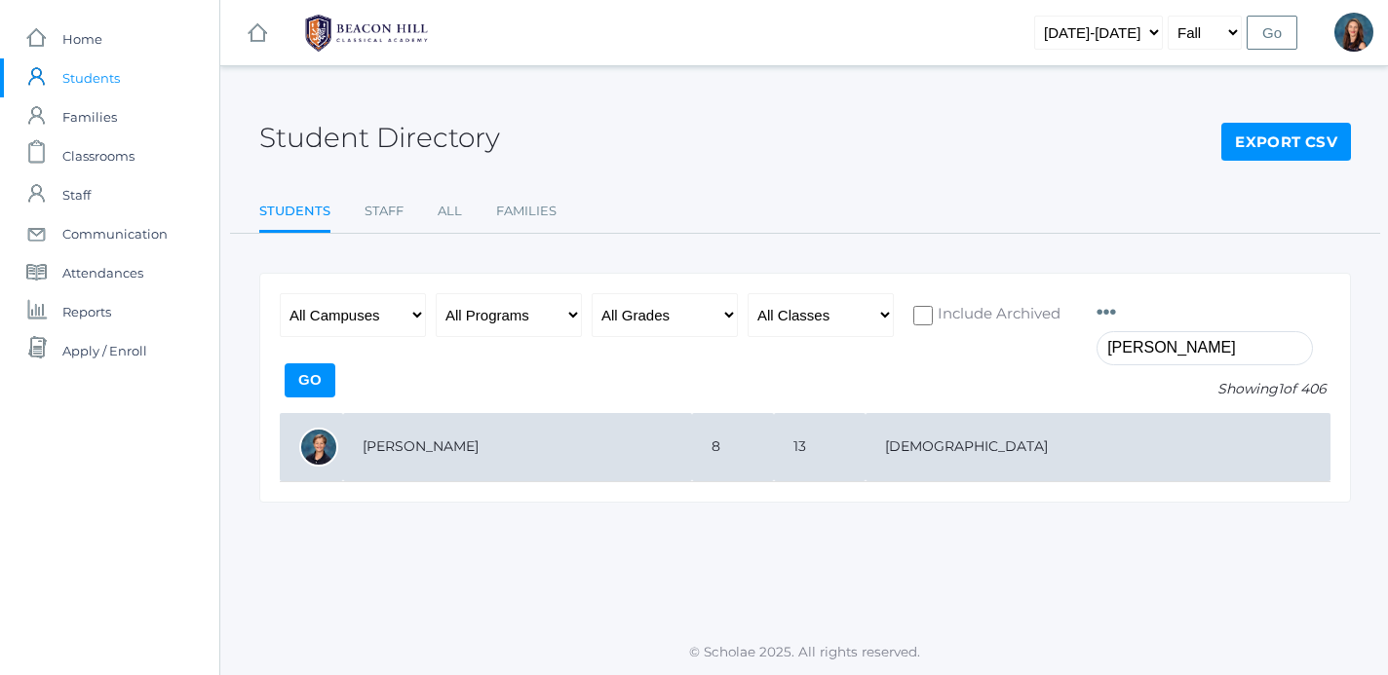
type input "[PERSON_NAME]"
click at [424, 442] on td "[PERSON_NAME]" at bounding box center [517, 447] width 349 height 69
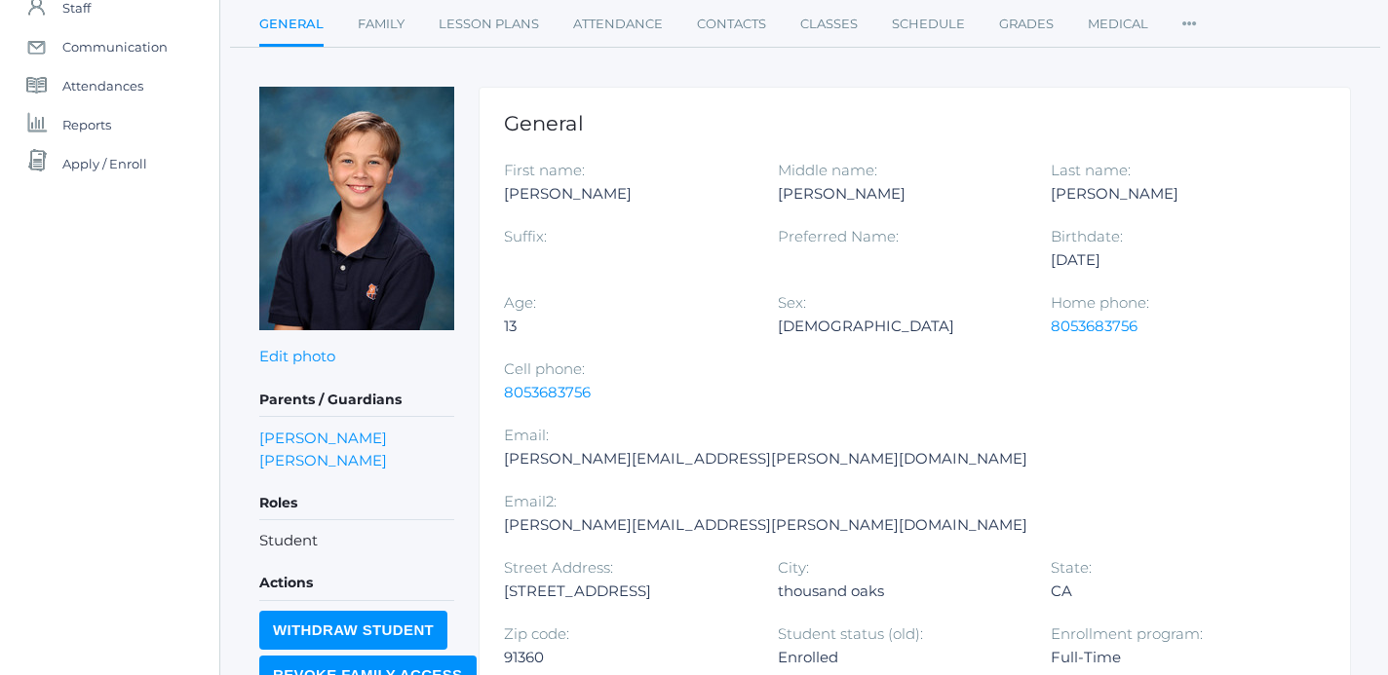
scroll to position [188, 0]
click at [346, 462] on link "[PERSON_NAME]" at bounding box center [323, 459] width 128 height 22
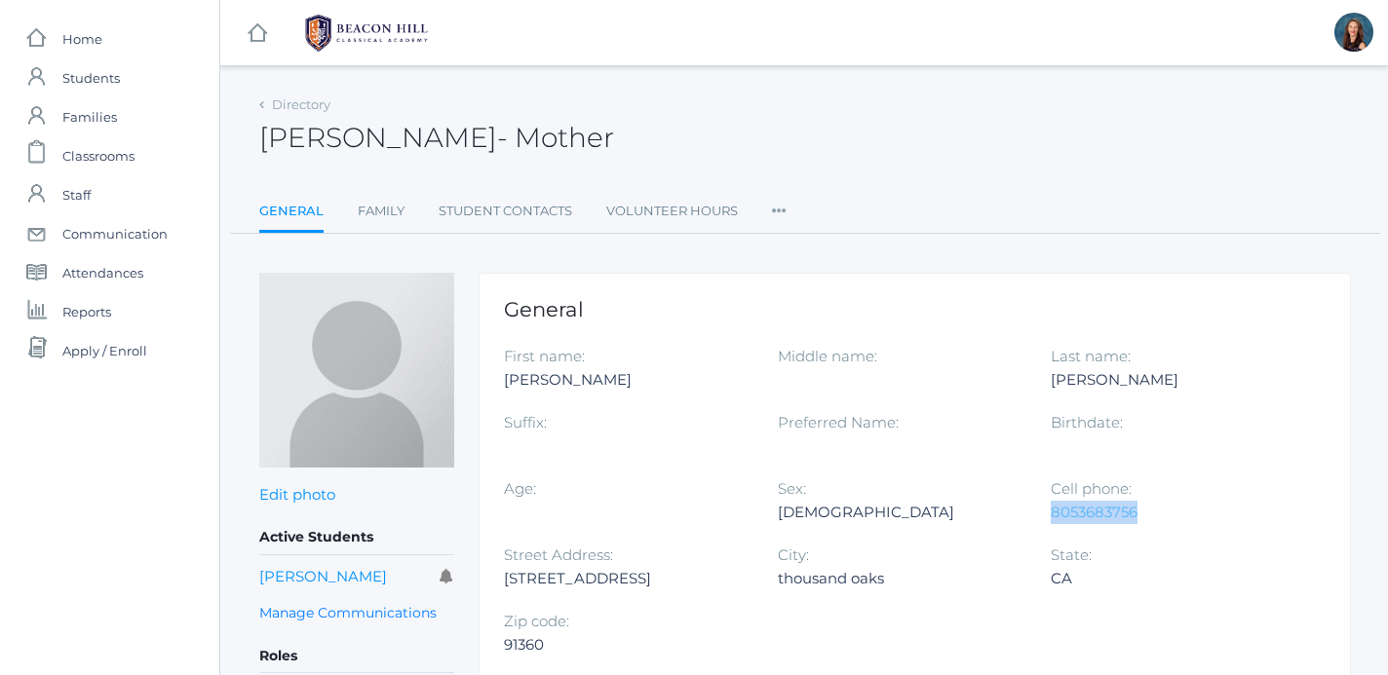
drag, startPoint x: 1144, startPoint y: 514, endPoint x: 1054, endPoint y: 517, distance: 89.7
click at [1054, 517] on div "8053683756" at bounding box center [1172, 512] width 245 height 23
copy link "8053683756"
